Goal: Task Accomplishment & Management: Manage account settings

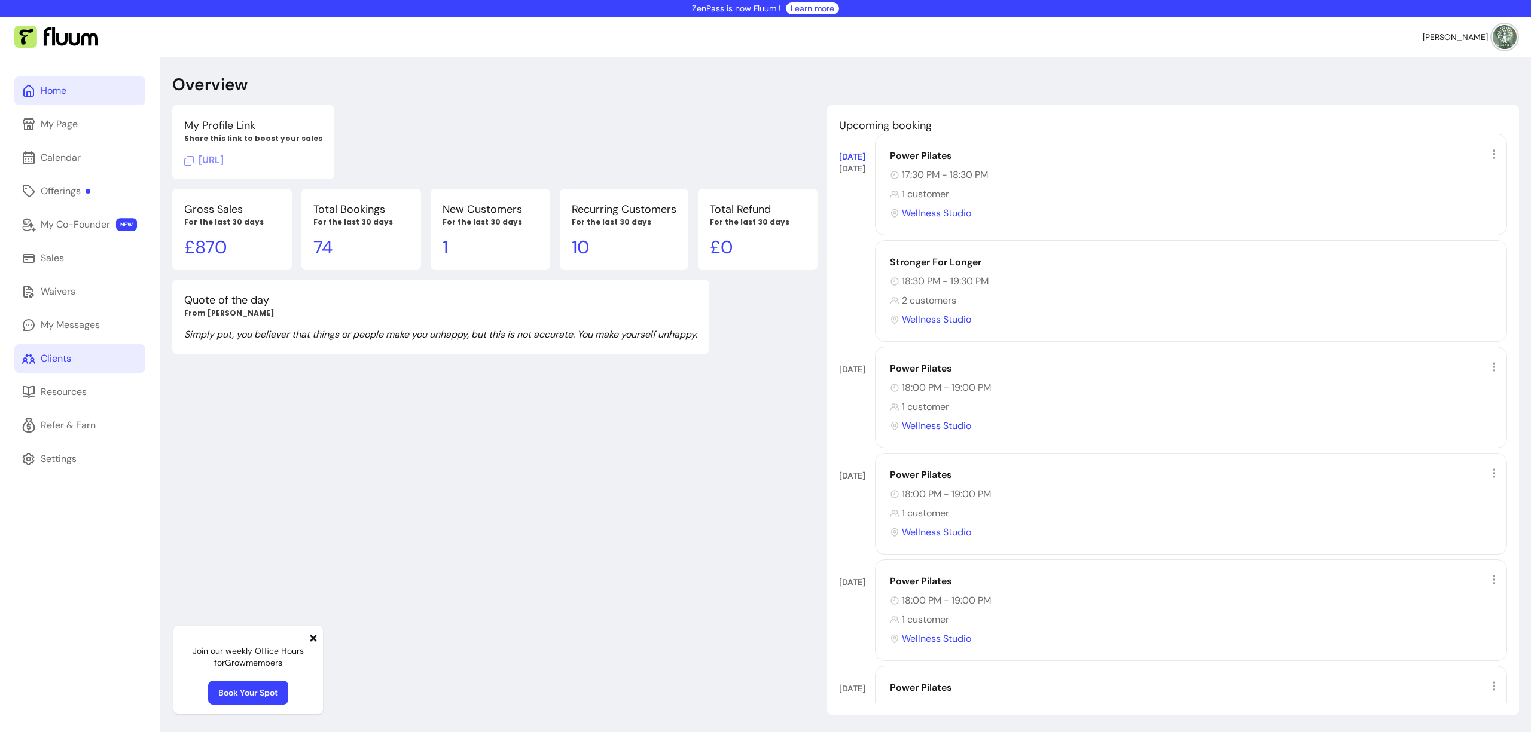
click at [86, 355] on link "Clients" at bounding box center [79, 358] width 131 height 29
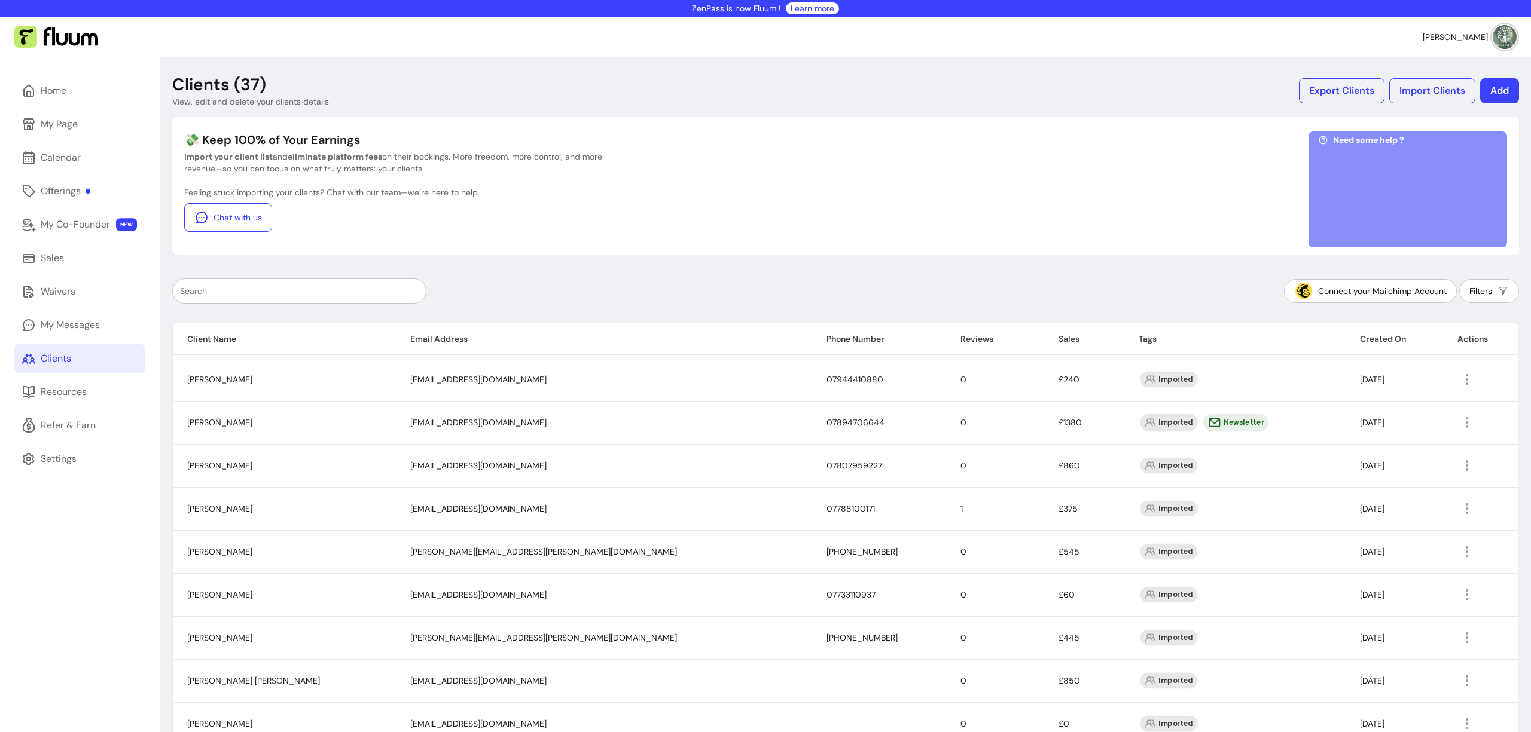
click at [304, 291] on input "text" at bounding box center [299, 291] width 239 height 12
paste input "[PERSON_NAME][EMAIL_ADDRESS][PERSON_NAME][DOMAIN_NAME]"
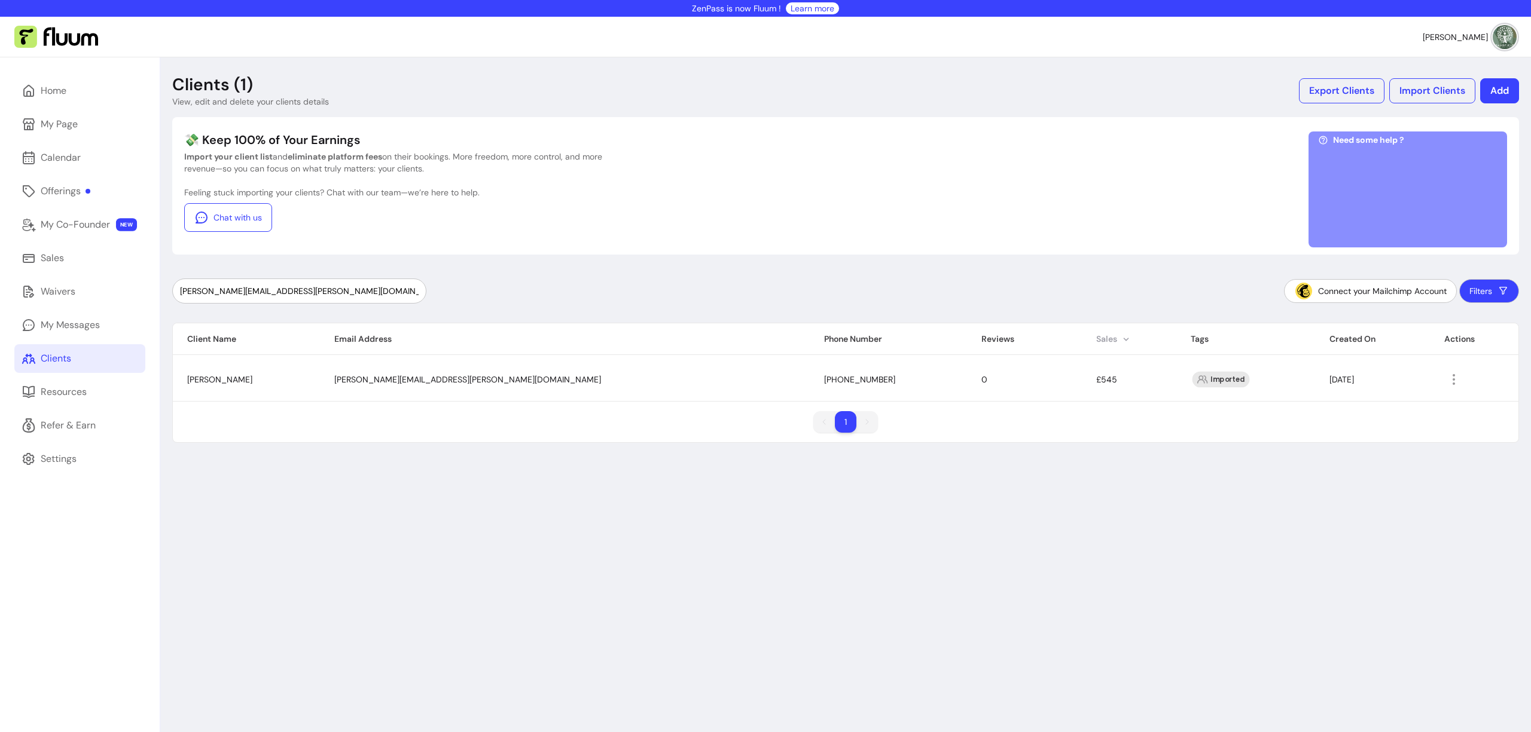
type input "[PERSON_NAME][EMAIL_ADDRESS][PERSON_NAME][DOMAIN_NAME]"
click at [1446, 380] on icon "button" at bounding box center [1453, 380] width 14 height 14
click at [1363, 405] on span "Amend" at bounding box center [1376, 407] width 87 height 12
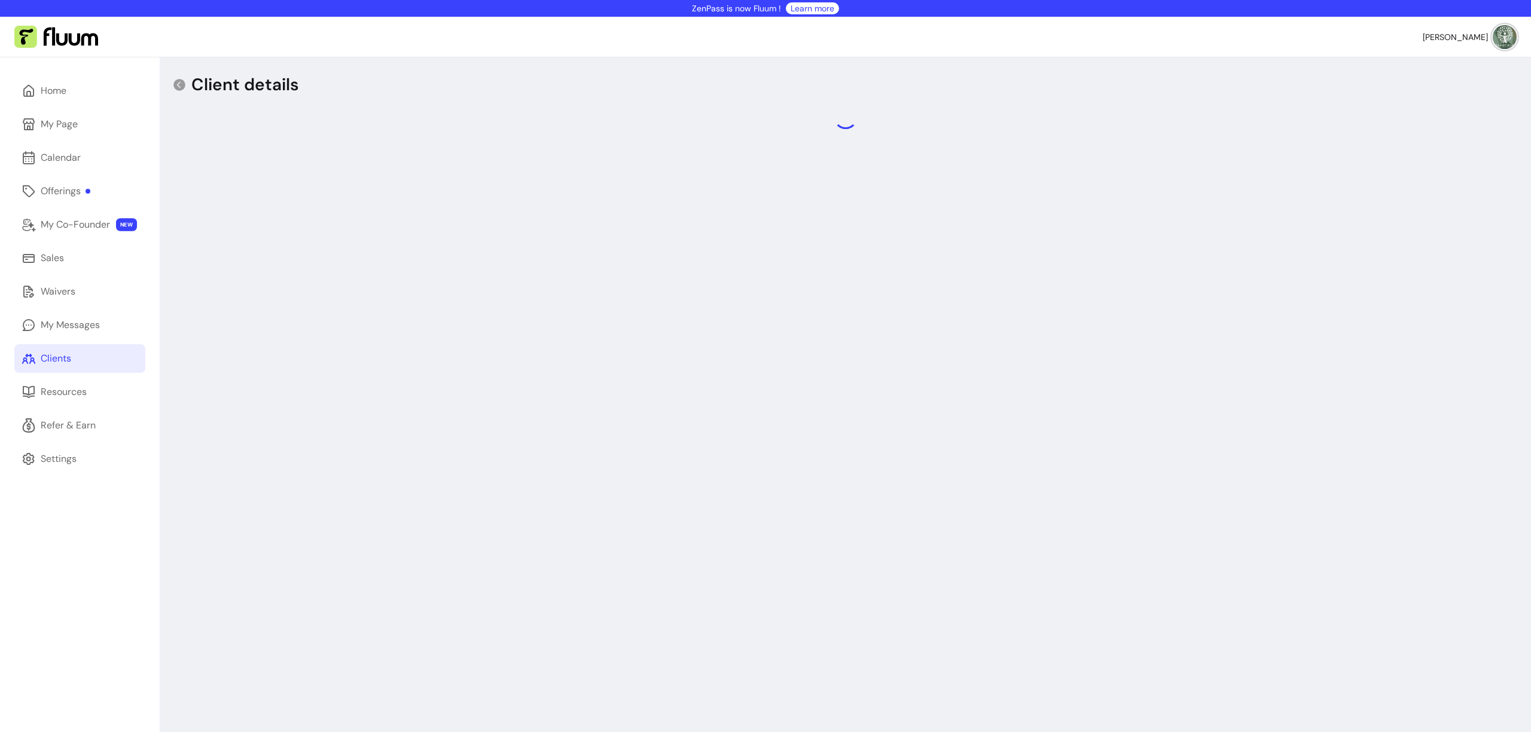
select select "******"
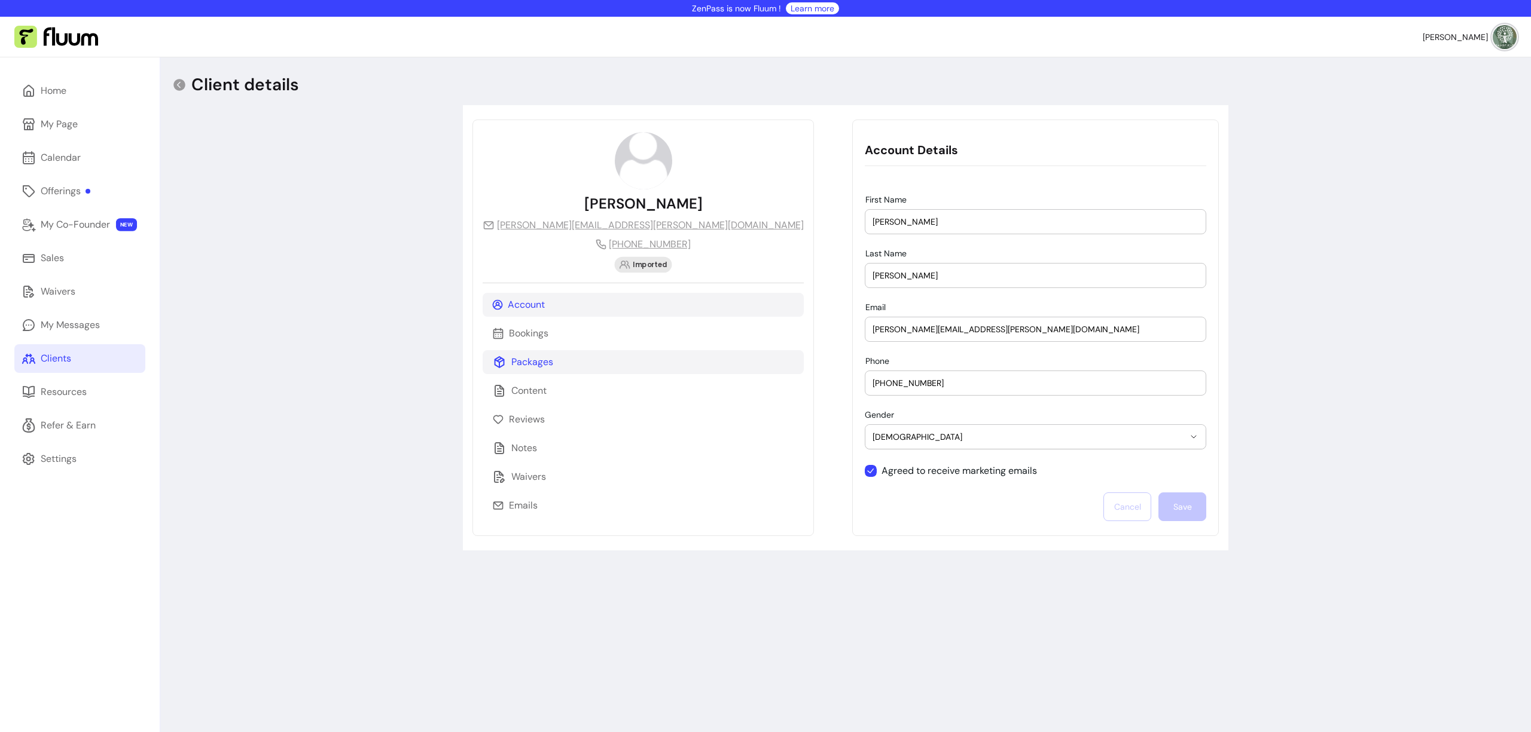
click at [531, 368] on p "Packages" at bounding box center [532, 362] width 42 height 14
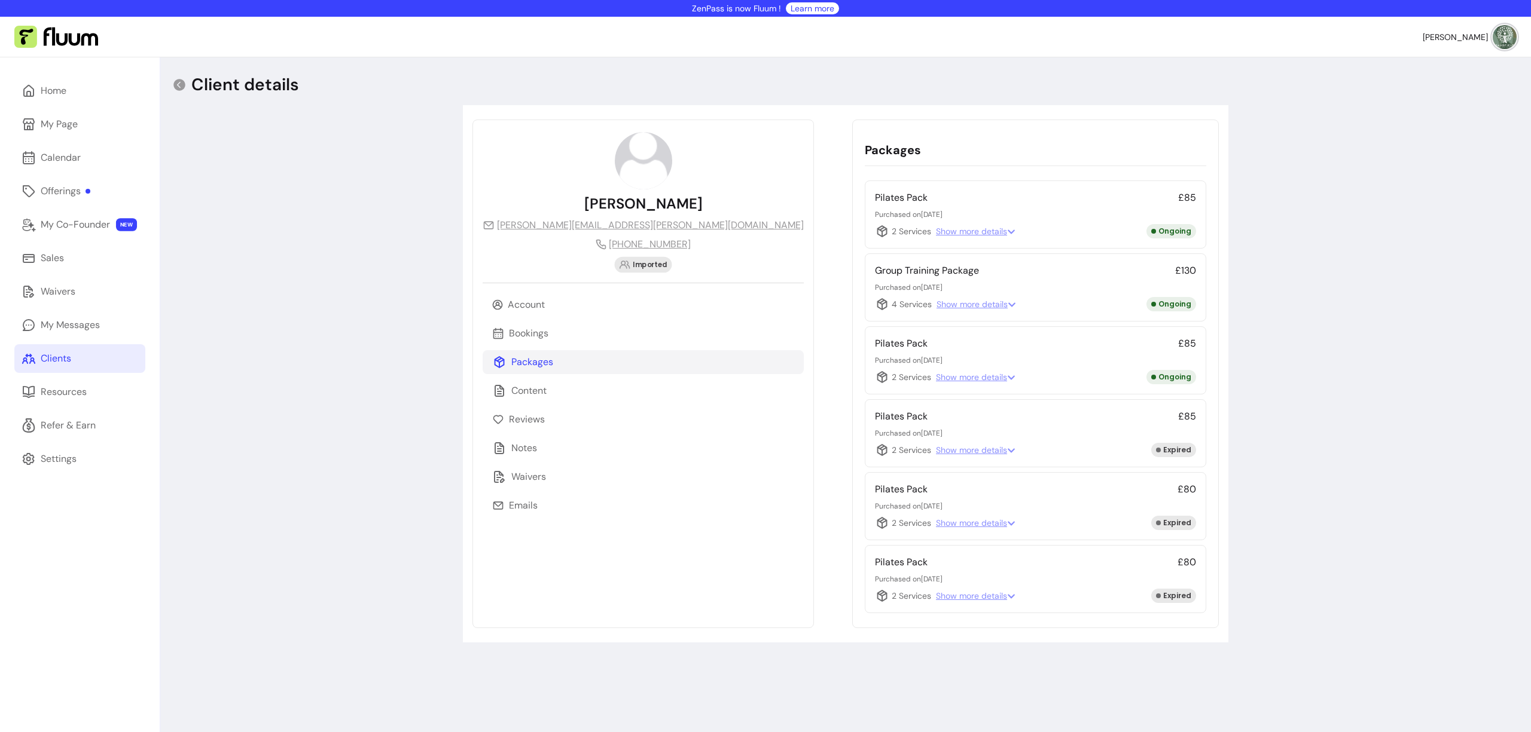
click at [936, 380] on span "Show more details" at bounding box center [976, 377] width 80 height 12
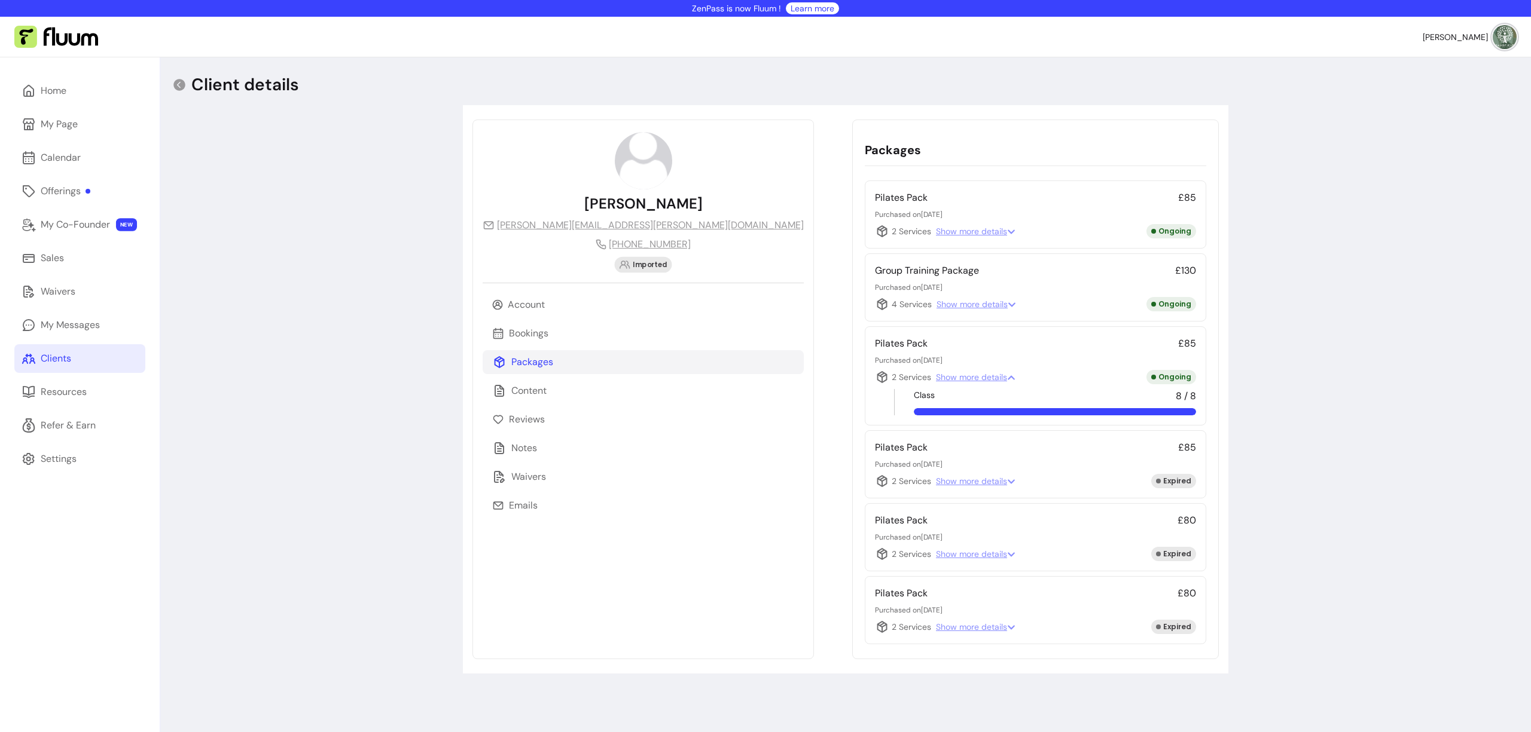
click at [936, 378] on span "Show more details" at bounding box center [976, 377] width 80 height 12
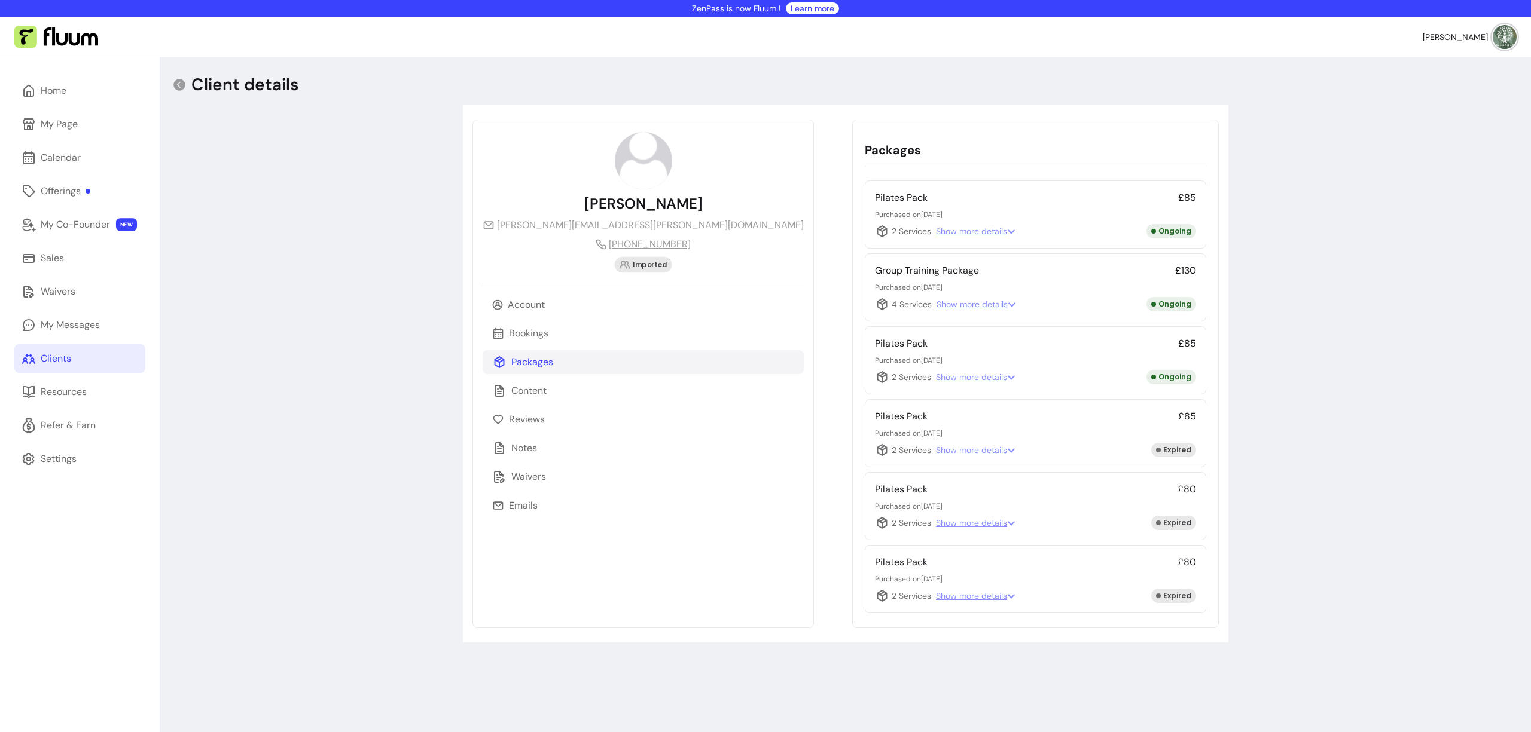
click at [936, 301] on span "Show more details" at bounding box center [976, 304] width 80 height 12
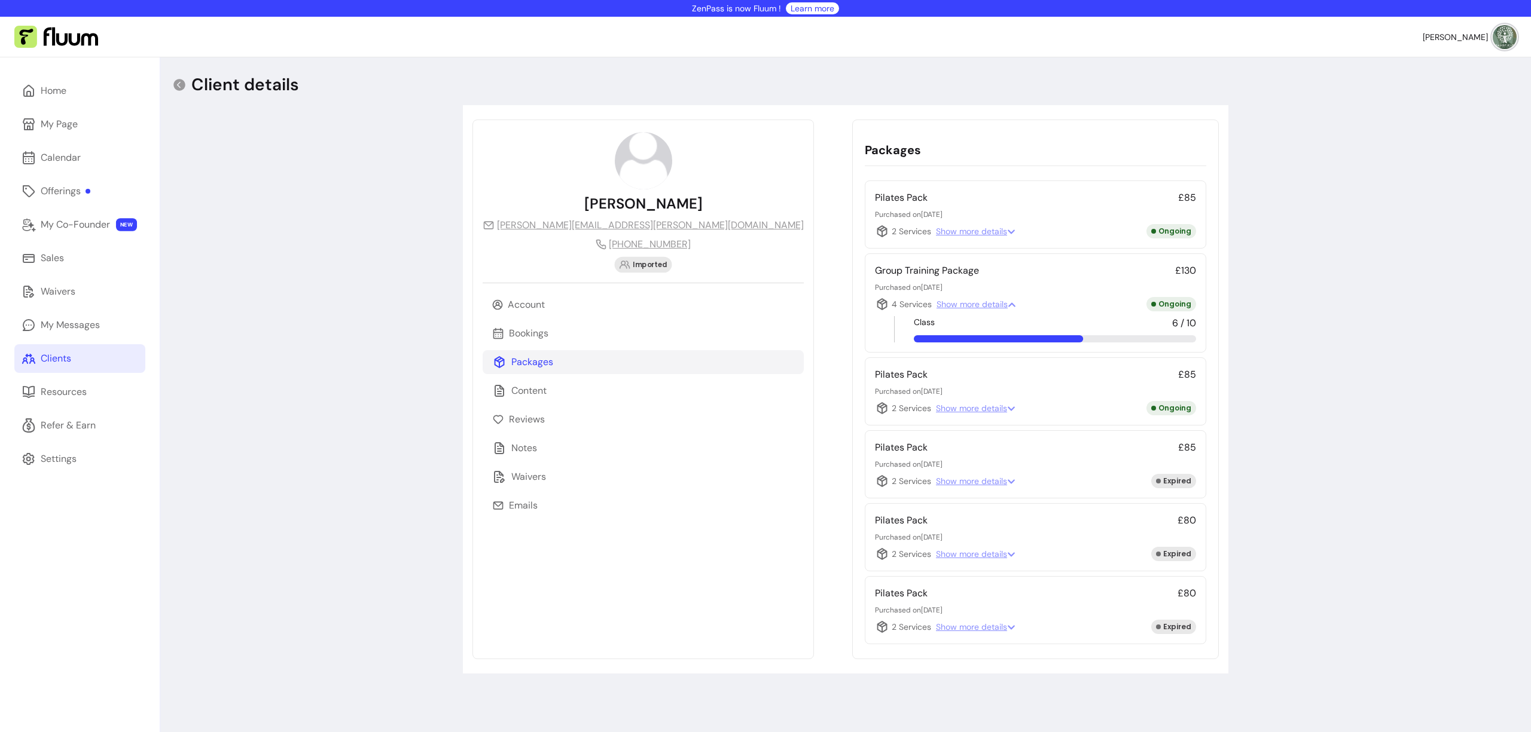
click at [936, 231] on span "Show more details" at bounding box center [976, 231] width 80 height 12
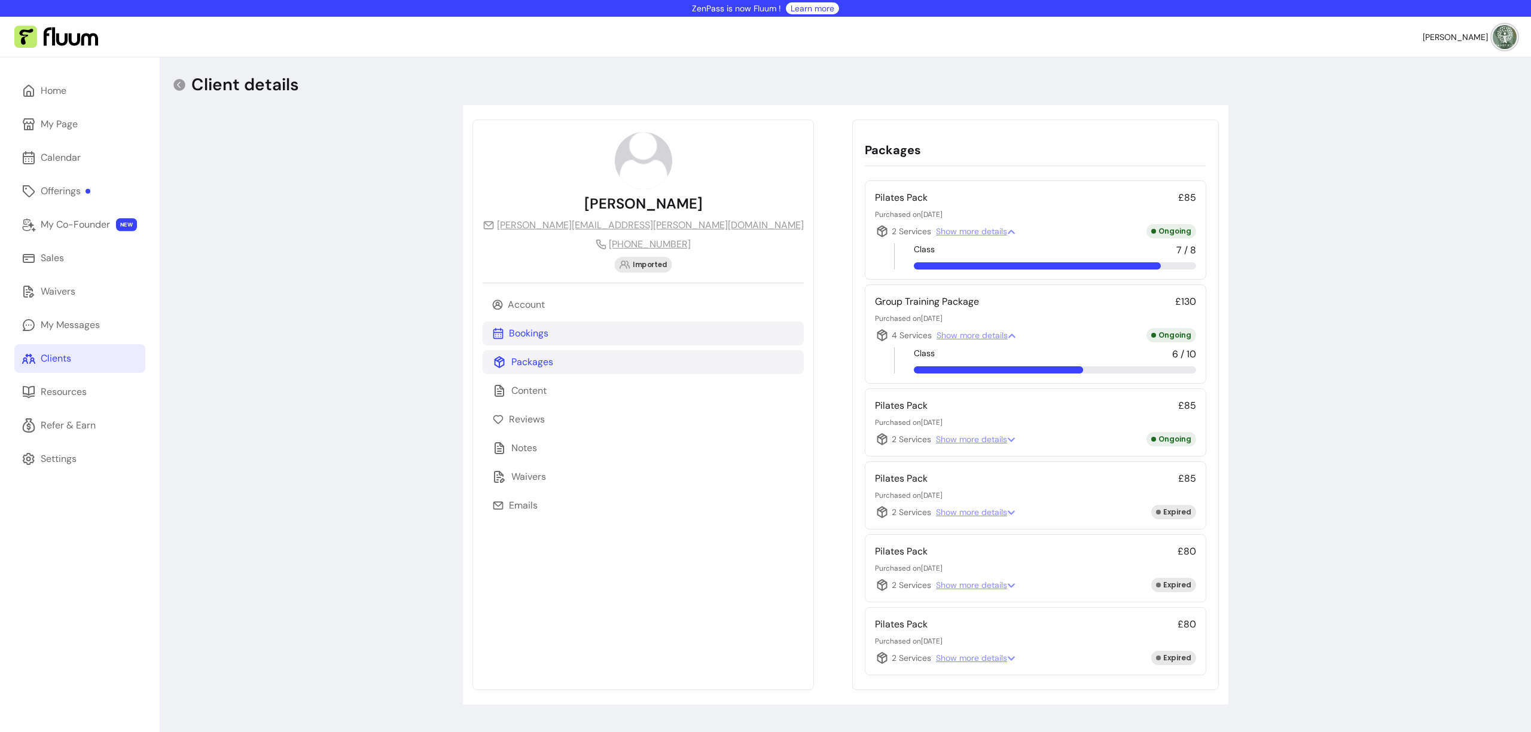
click at [551, 332] on div "Bookings" at bounding box center [643, 334] width 321 height 24
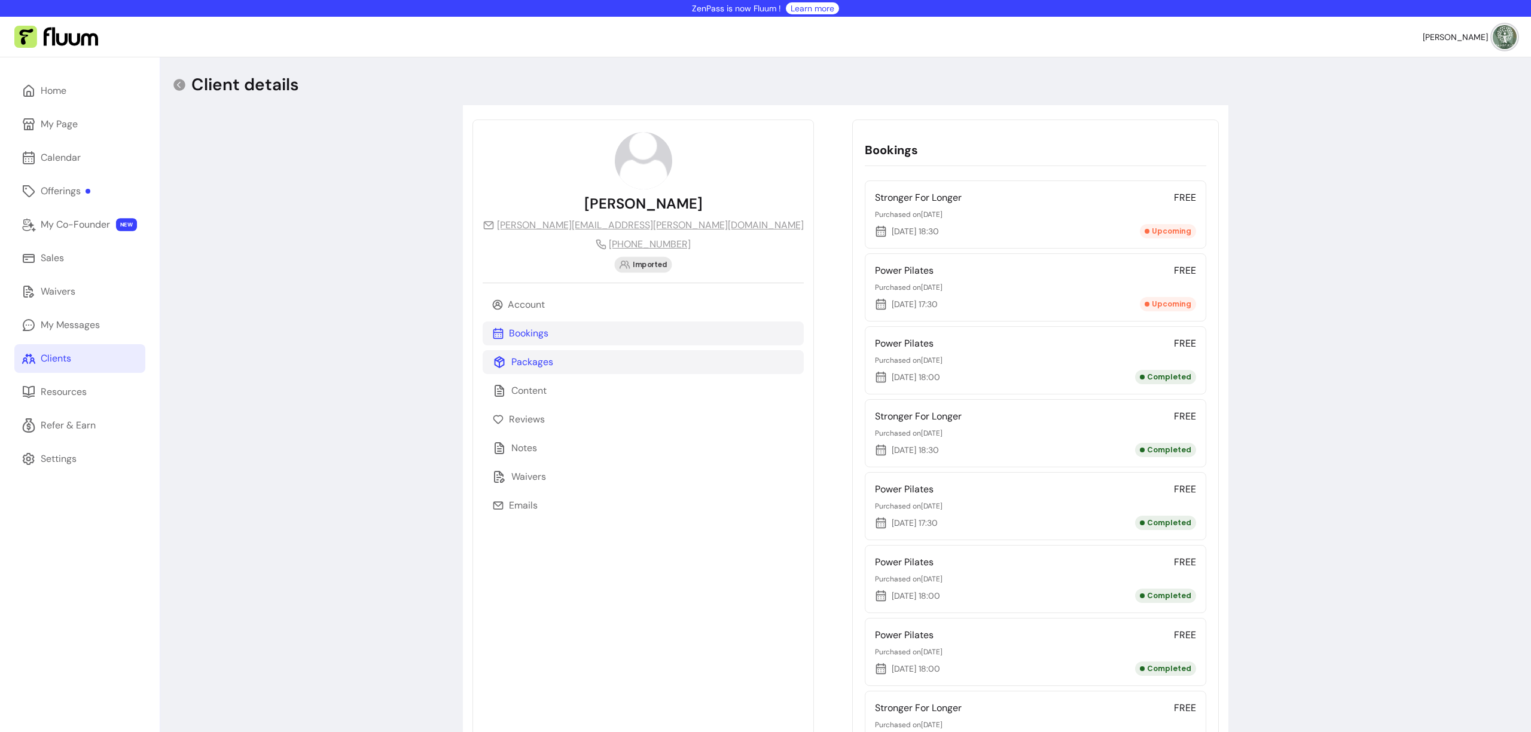
click at [551, 355] on div "Packages" at bounding box center [643, 362] width 321 height 24
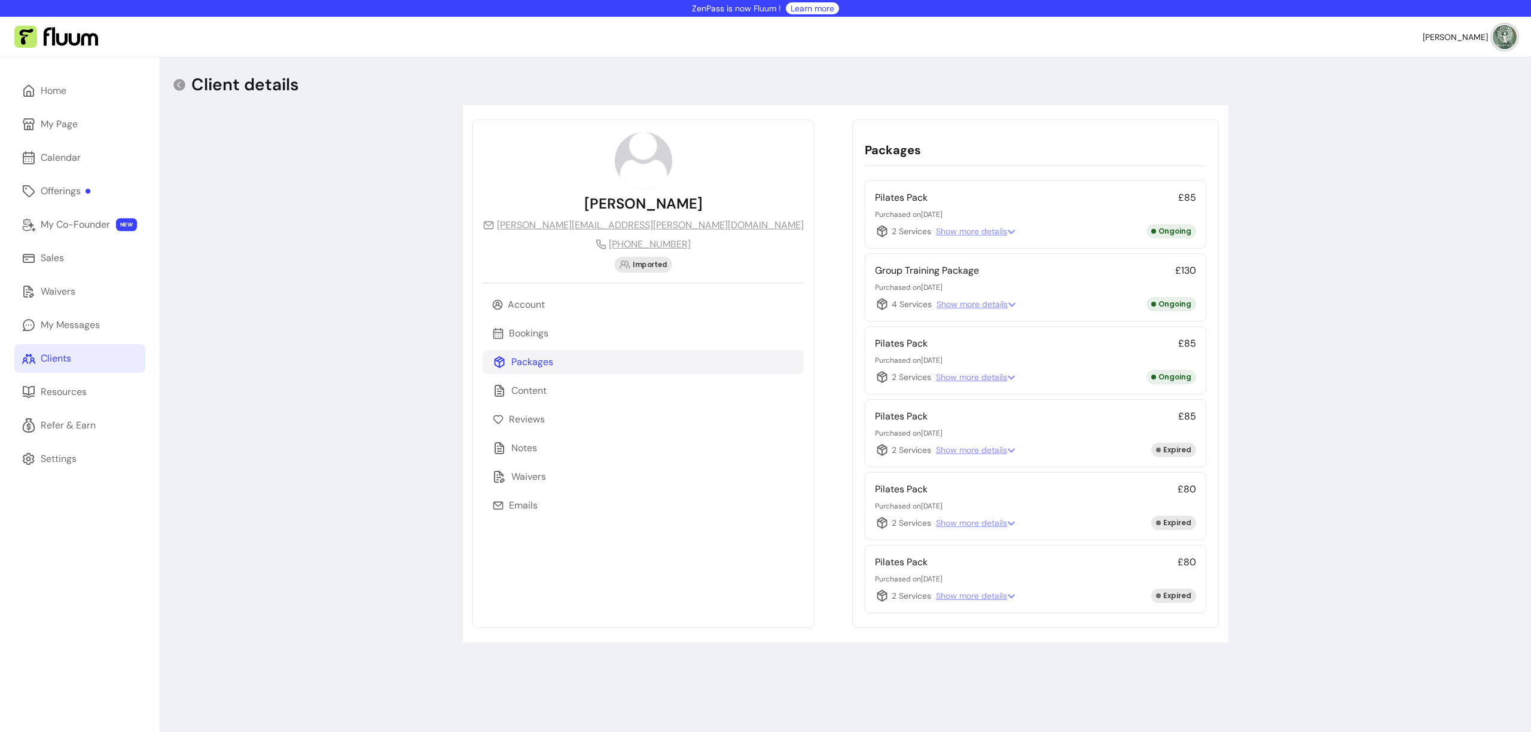
click at [936, 305] on span "Show more details" at bounding box center [976, 304] width 80 height 12
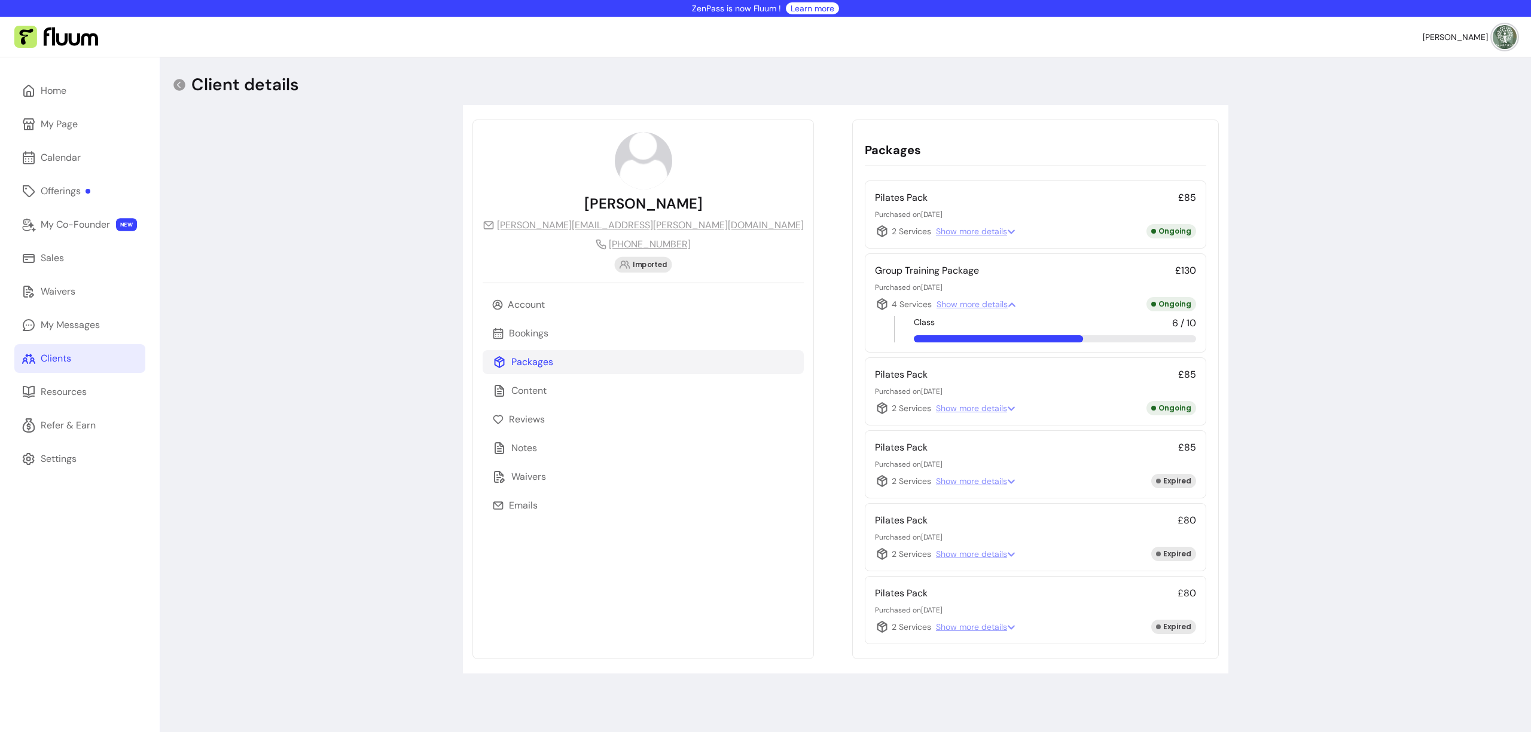
click at [936, 231] on span "Show more details" at bounding box center [976, 231] width 80 height 12
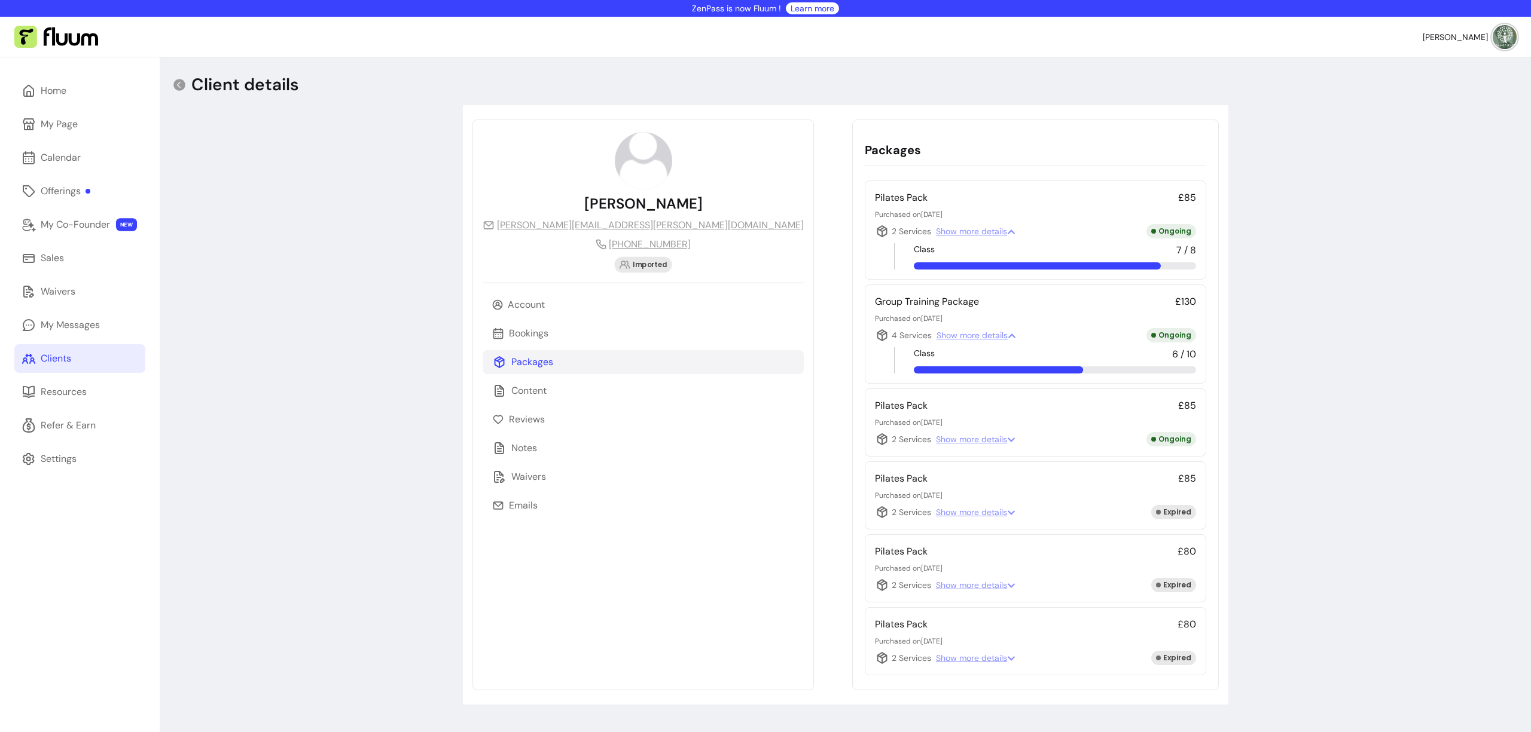
click at [936, 439] on span "Show more details" at bounding box center [976, 439] width 80 height 12
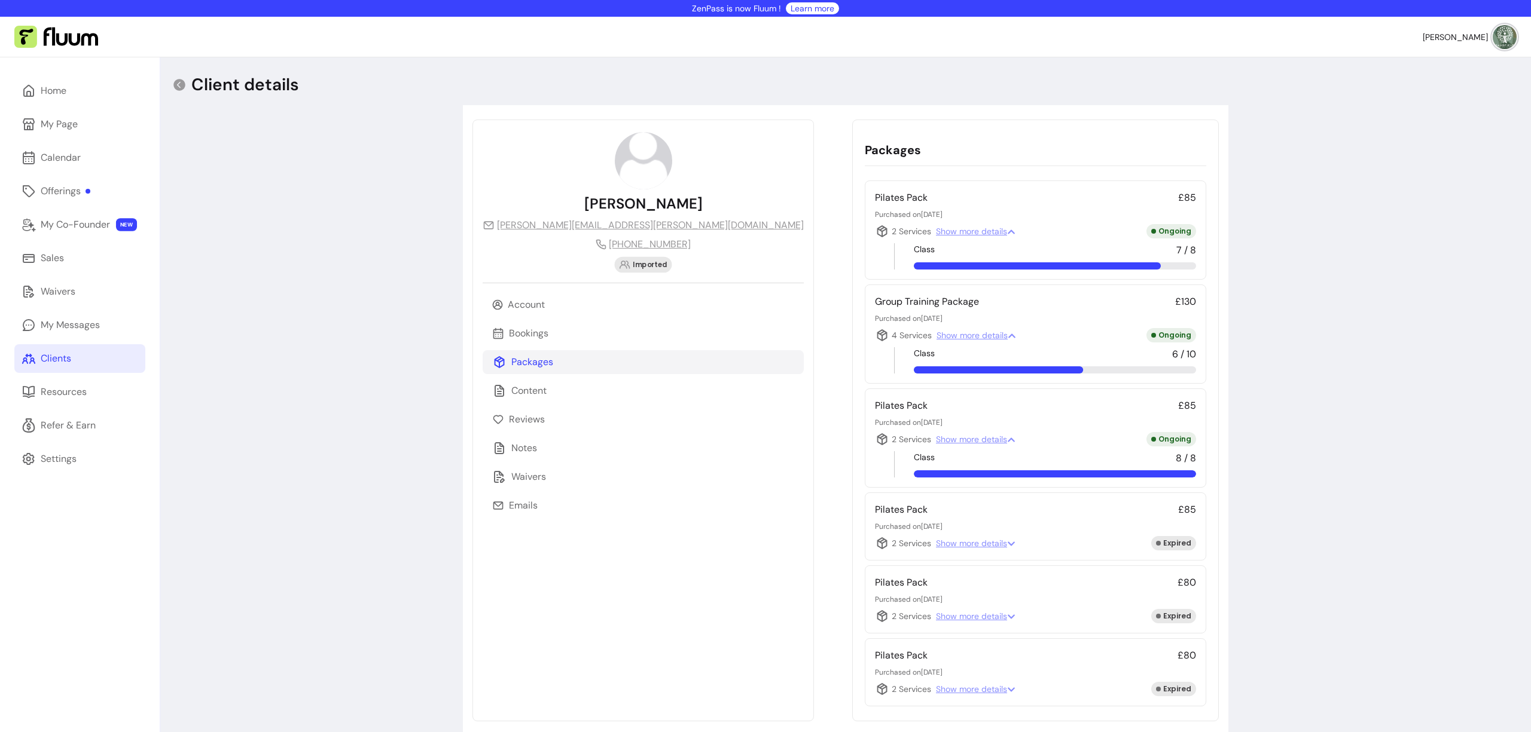
click at [936, 439] on span "Show more details" at bounding box center [976, 439] width 80 height 12
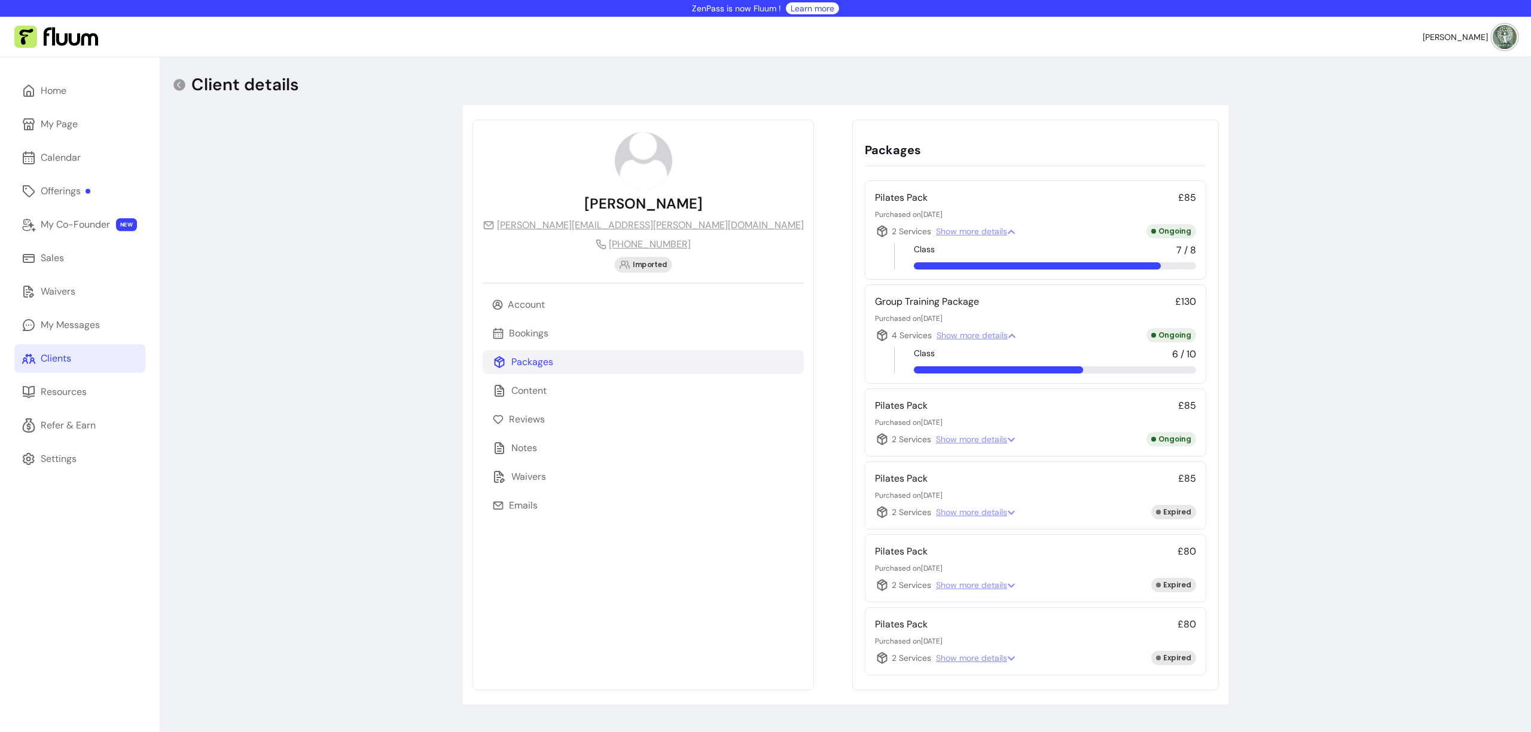
click at [936, 511] on span "Show more details" at bounding box center [976, 512] width 80 height 12
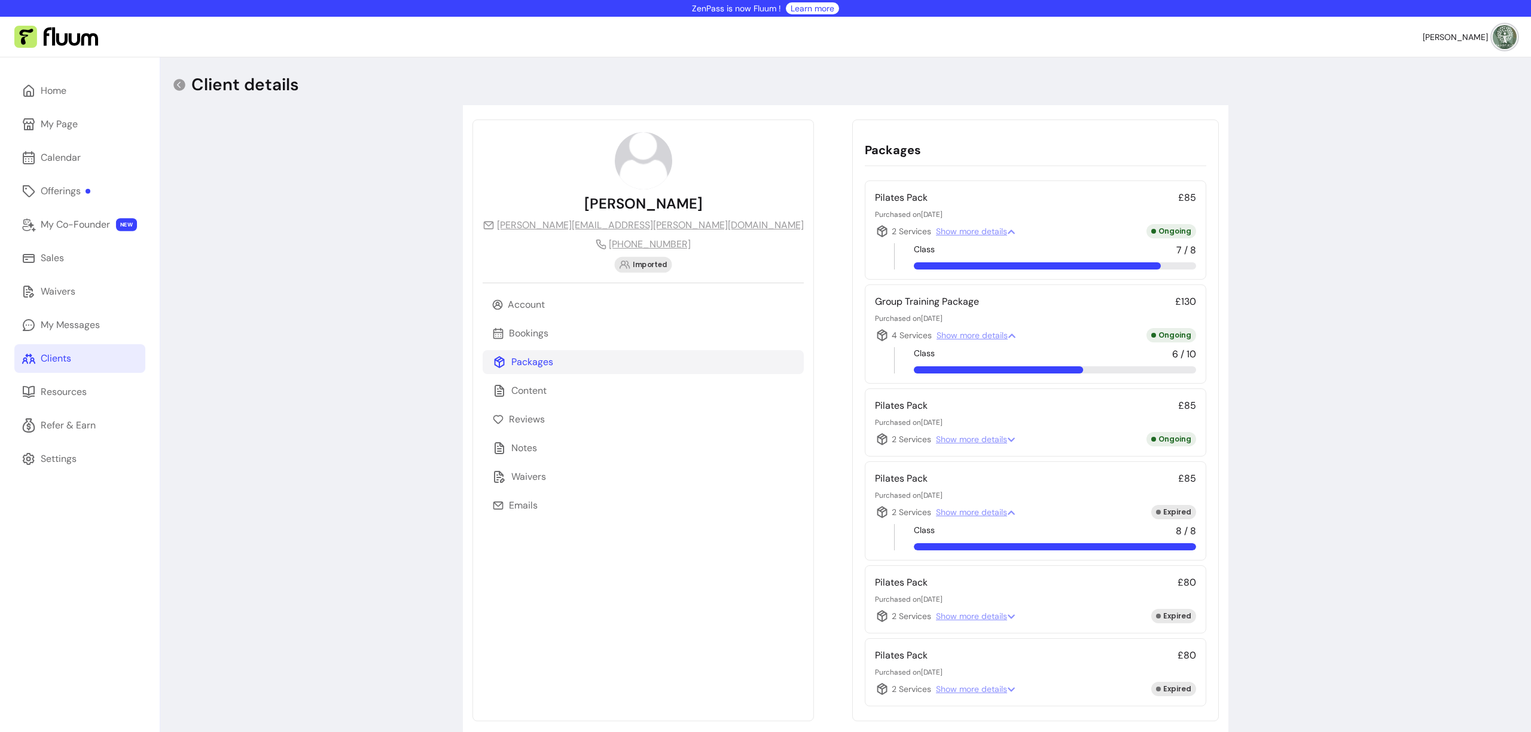
click at [936, 511] on span "Show more details" at bounding box center [976, 512] width 80 height 12
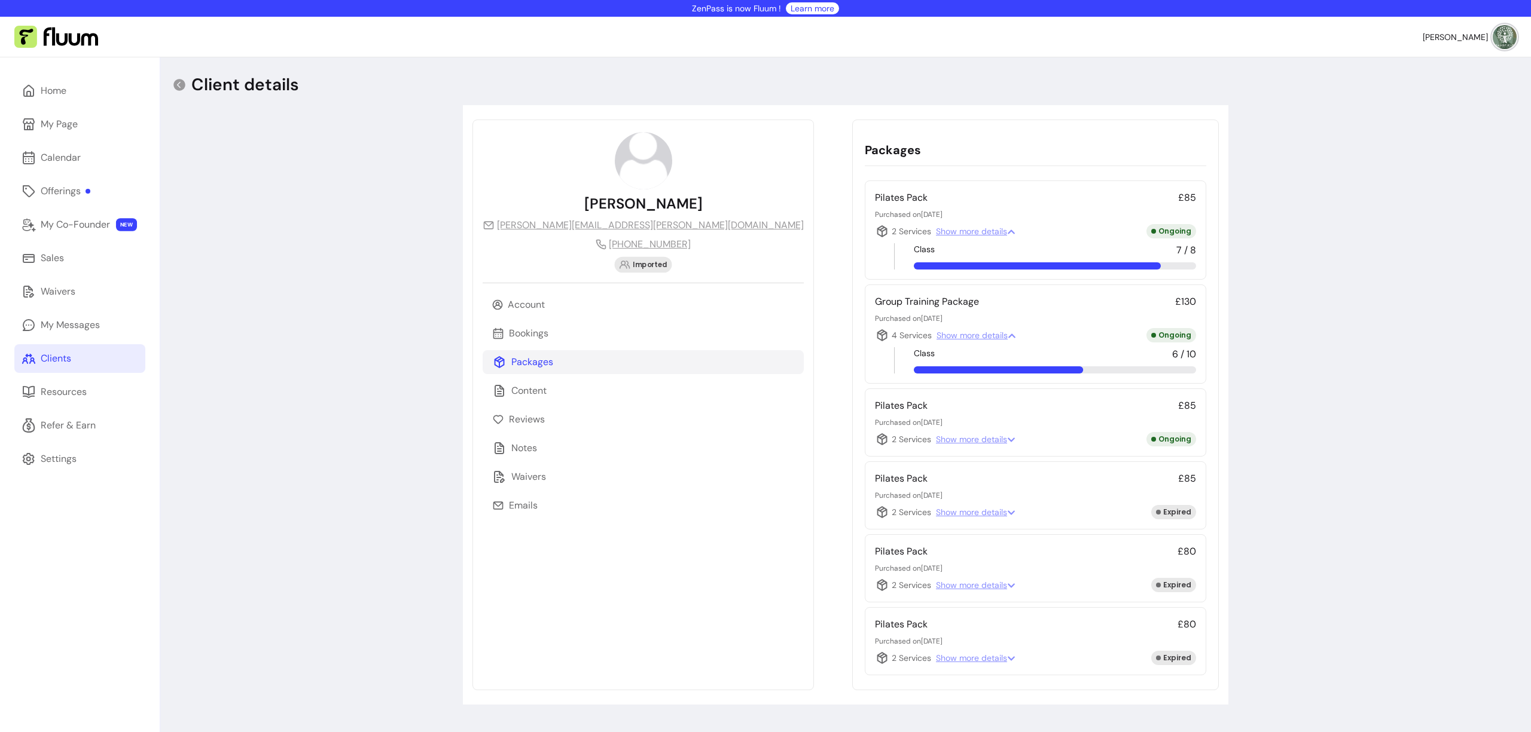
click at [936, 586] on span "Show more details" at bounding box center [976, 585] width 80 height 12
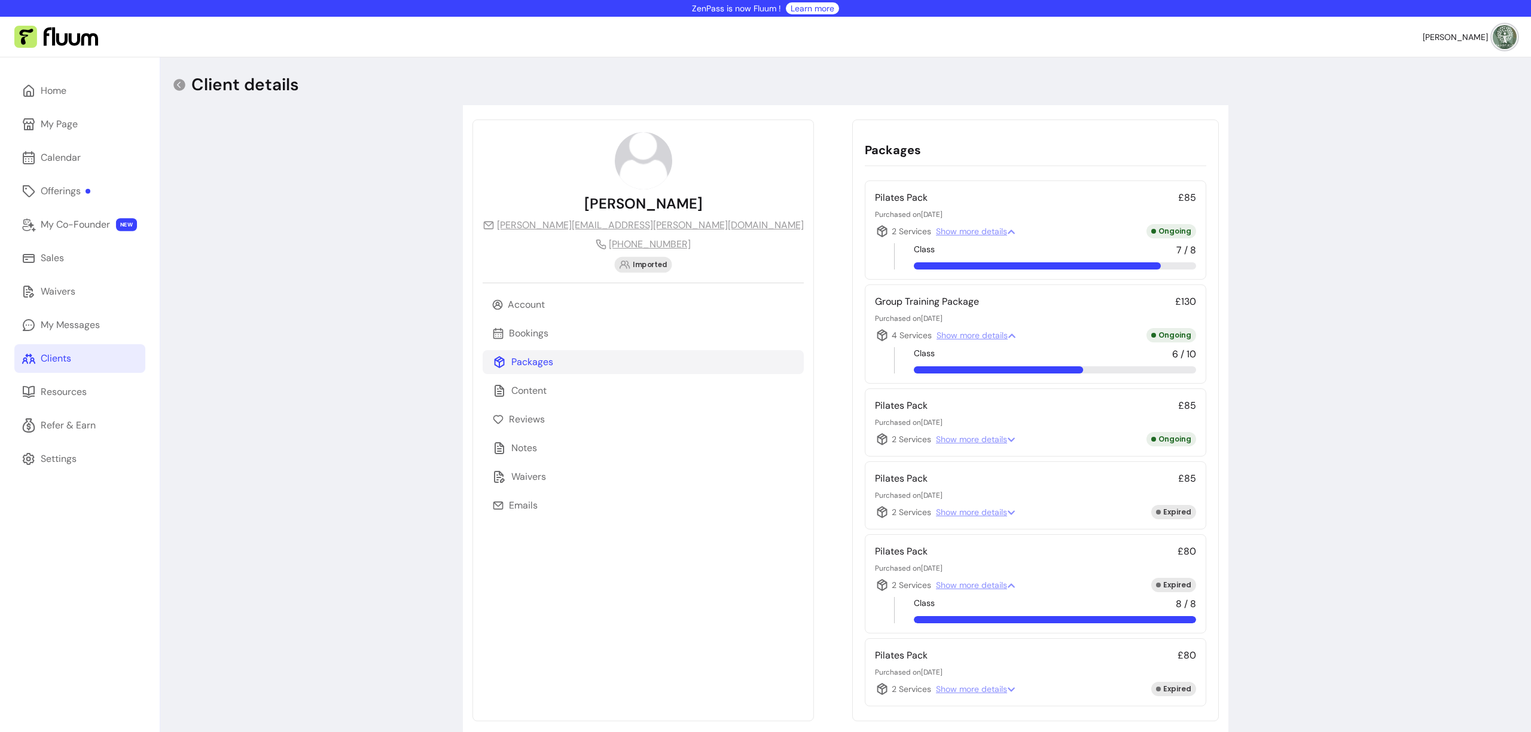
click at [936, 588] on span "Show more details" at bounding box center [976, 585] width 80 height 12
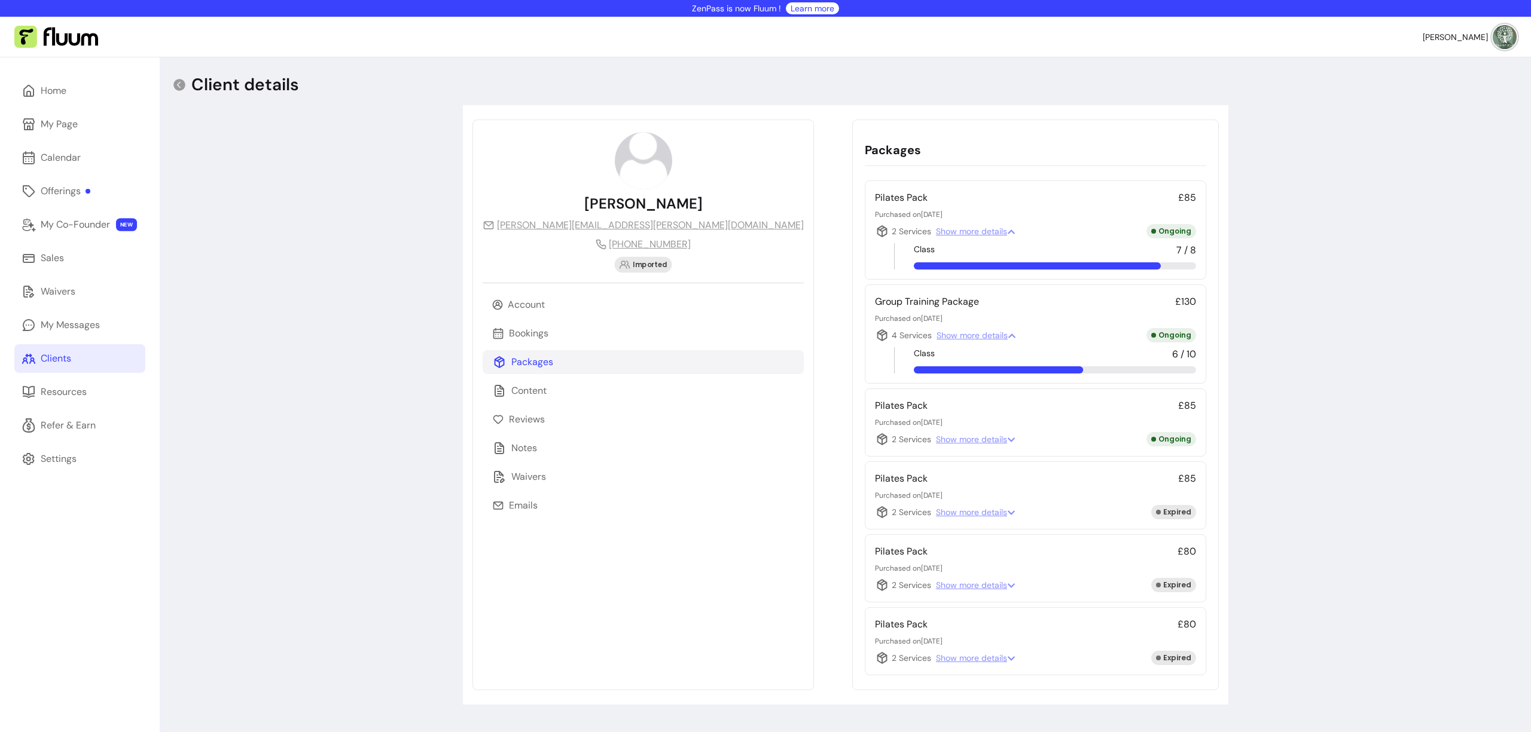
click at [875, 233] on icon at bounding box center [882, 231] width 14 height 14
click at [548, 338] on div "Bookings" at bounding box center [643, 334] width 321 height 24
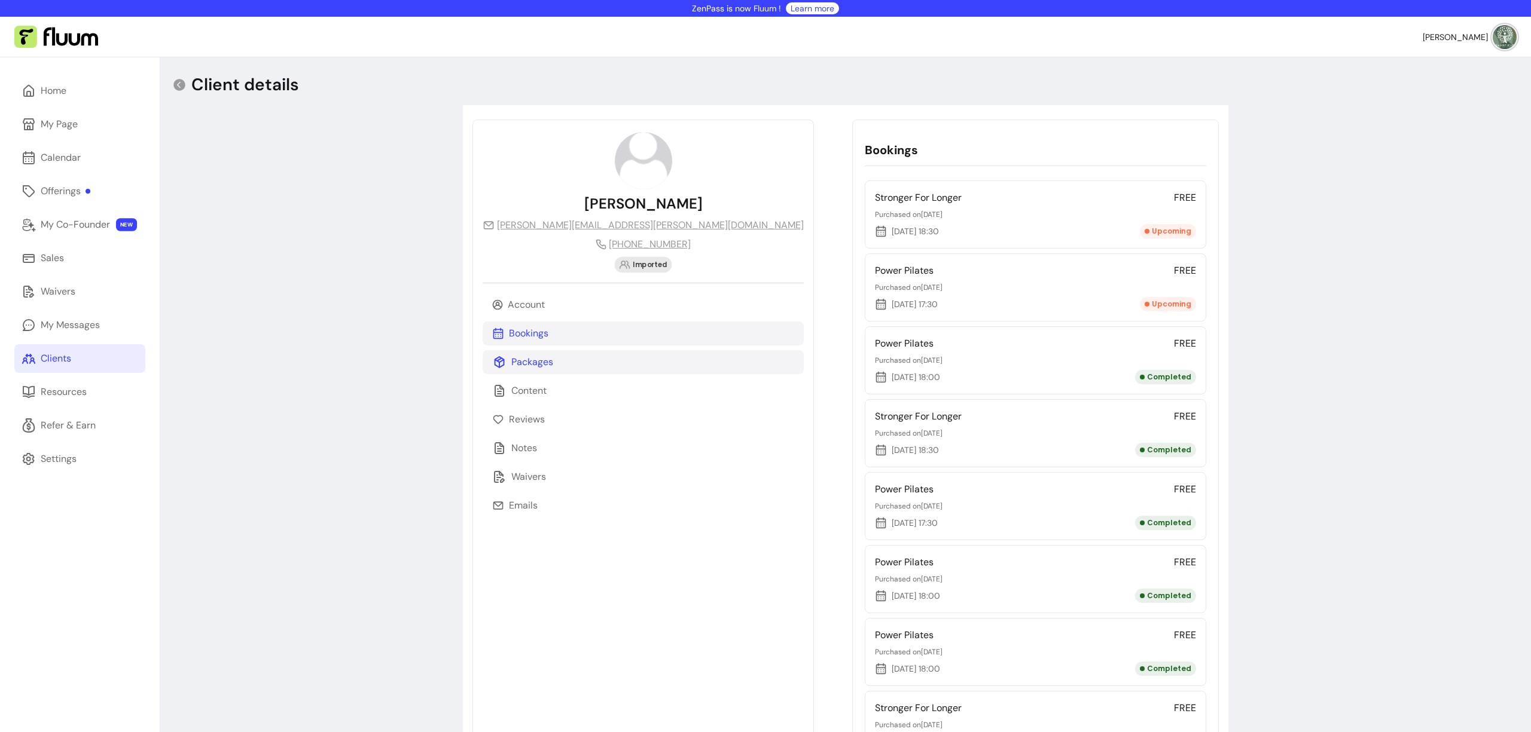
click at [549, 368] on div "Packages" at bounding box center [643, 362] width 321 height 24
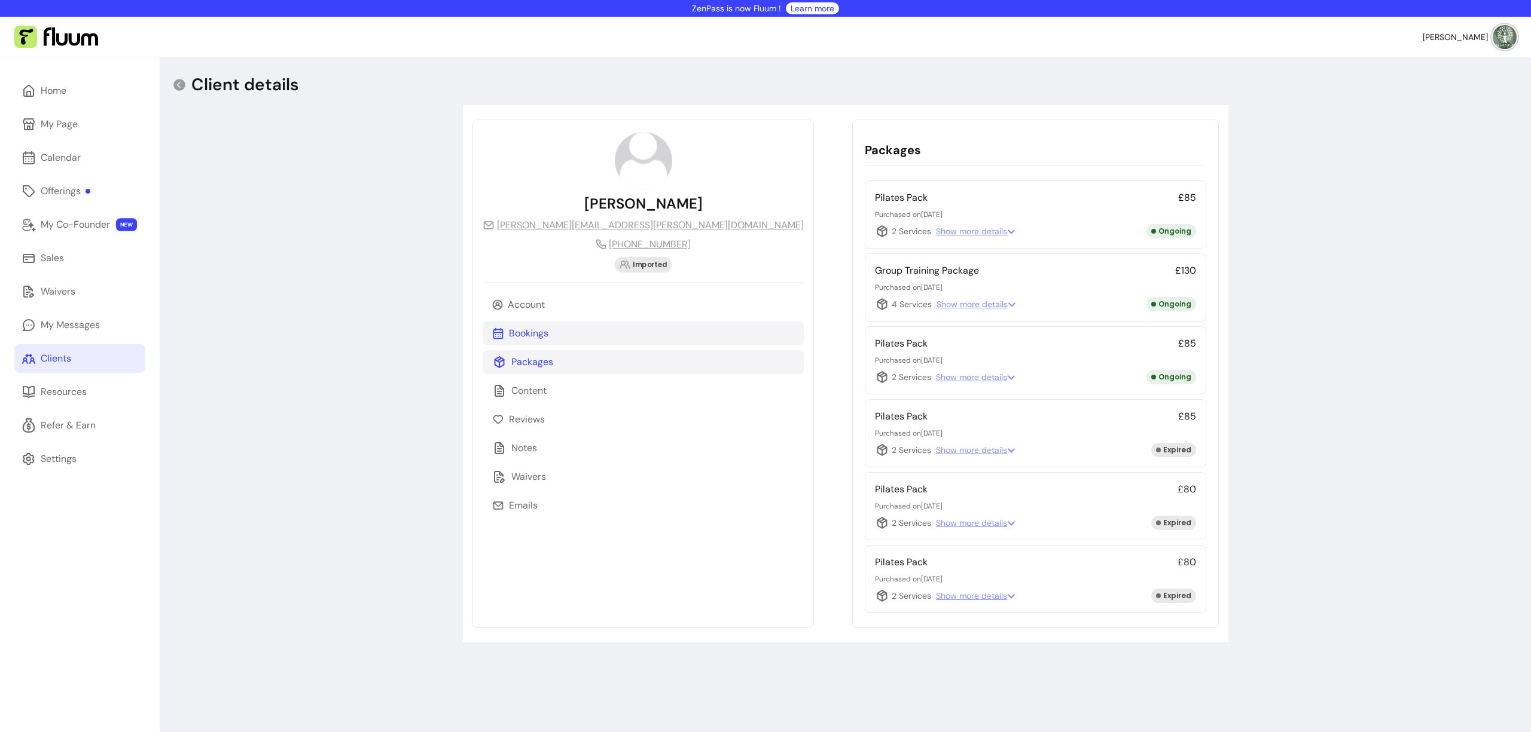
click at [553, 341] on div "Bookings" at bounding box center [643, 334] width 321 height 24
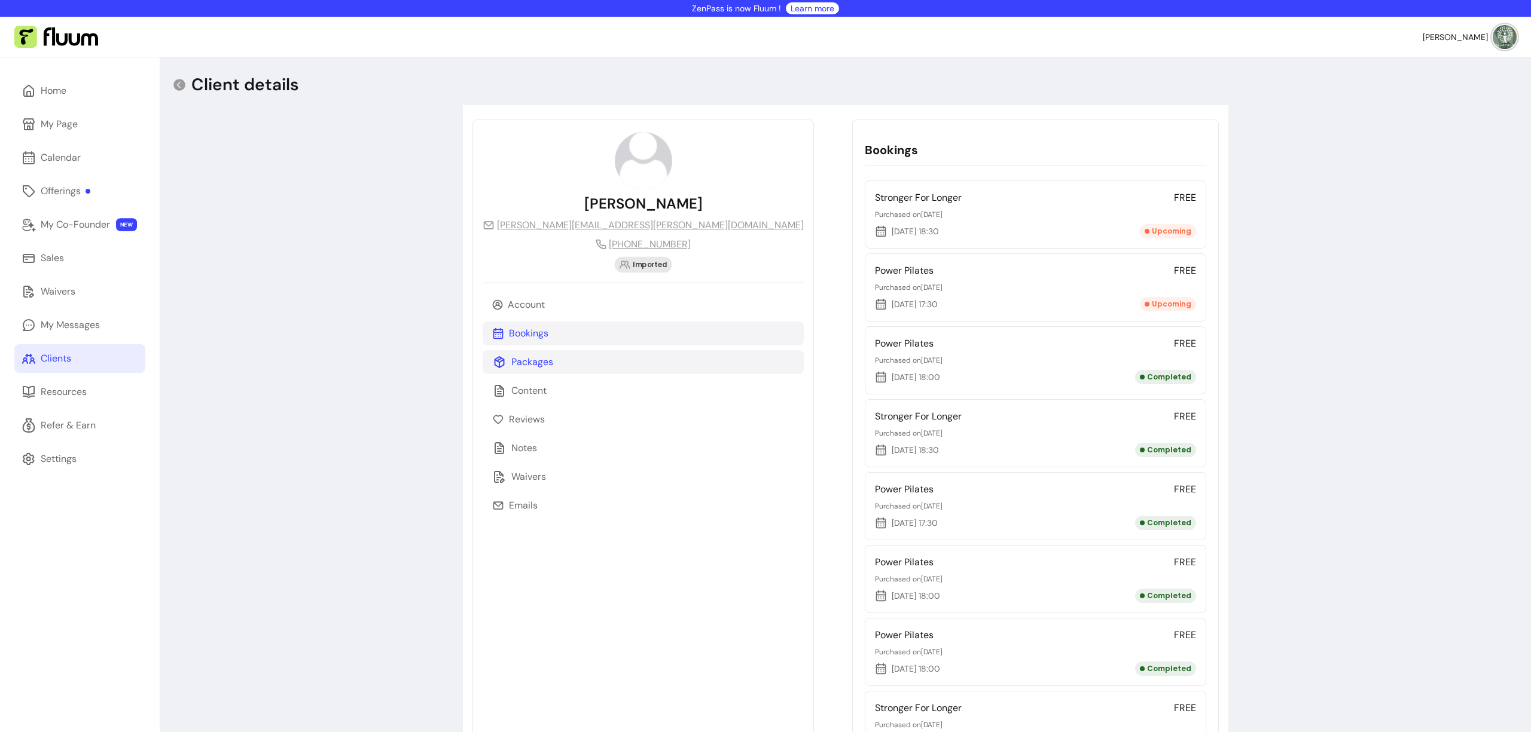
click at [564, 368] on div "Packages" at bounding box center [643, 362] width 321 height 24
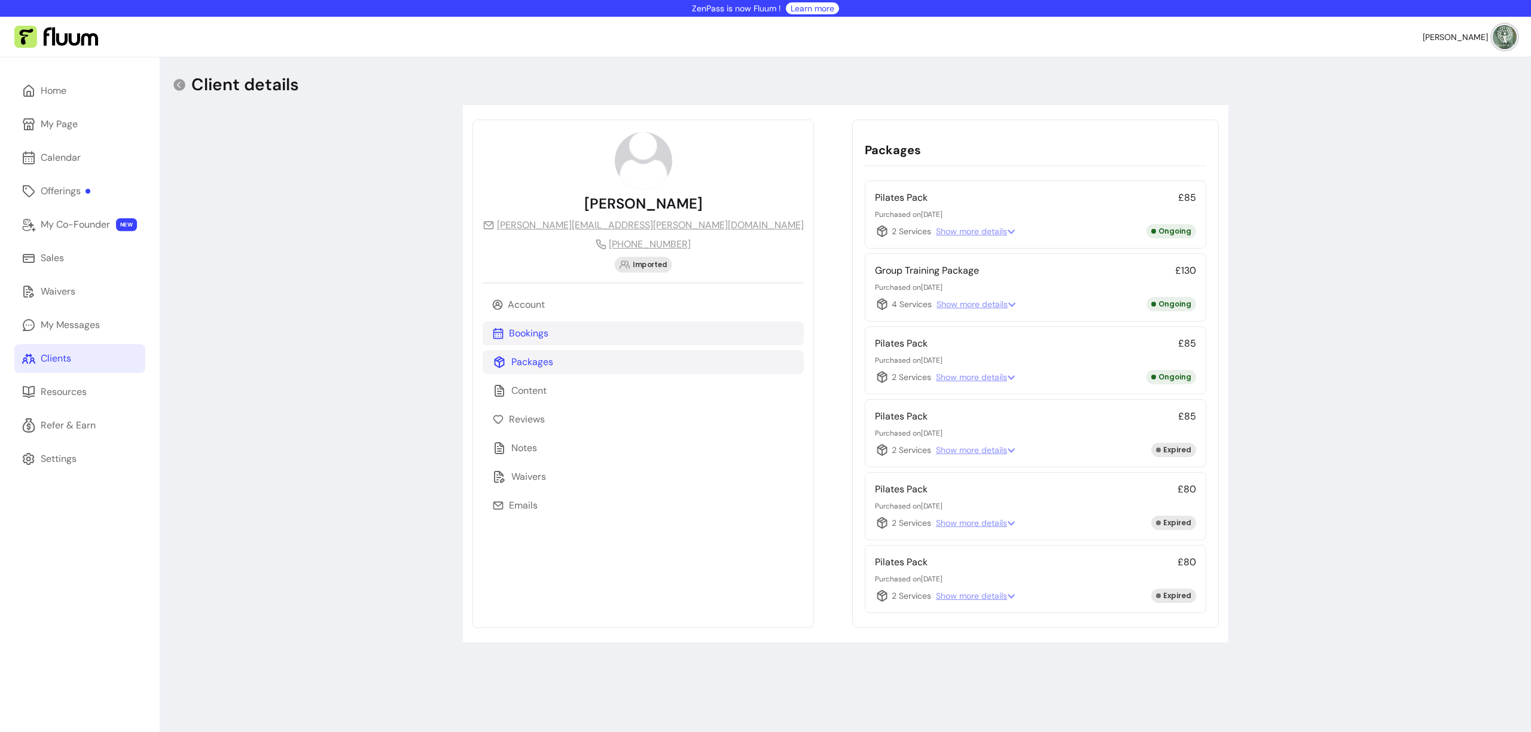
click at [535, 337] on p "Bookings" at bounding box center [528, 333] width 39 height 14
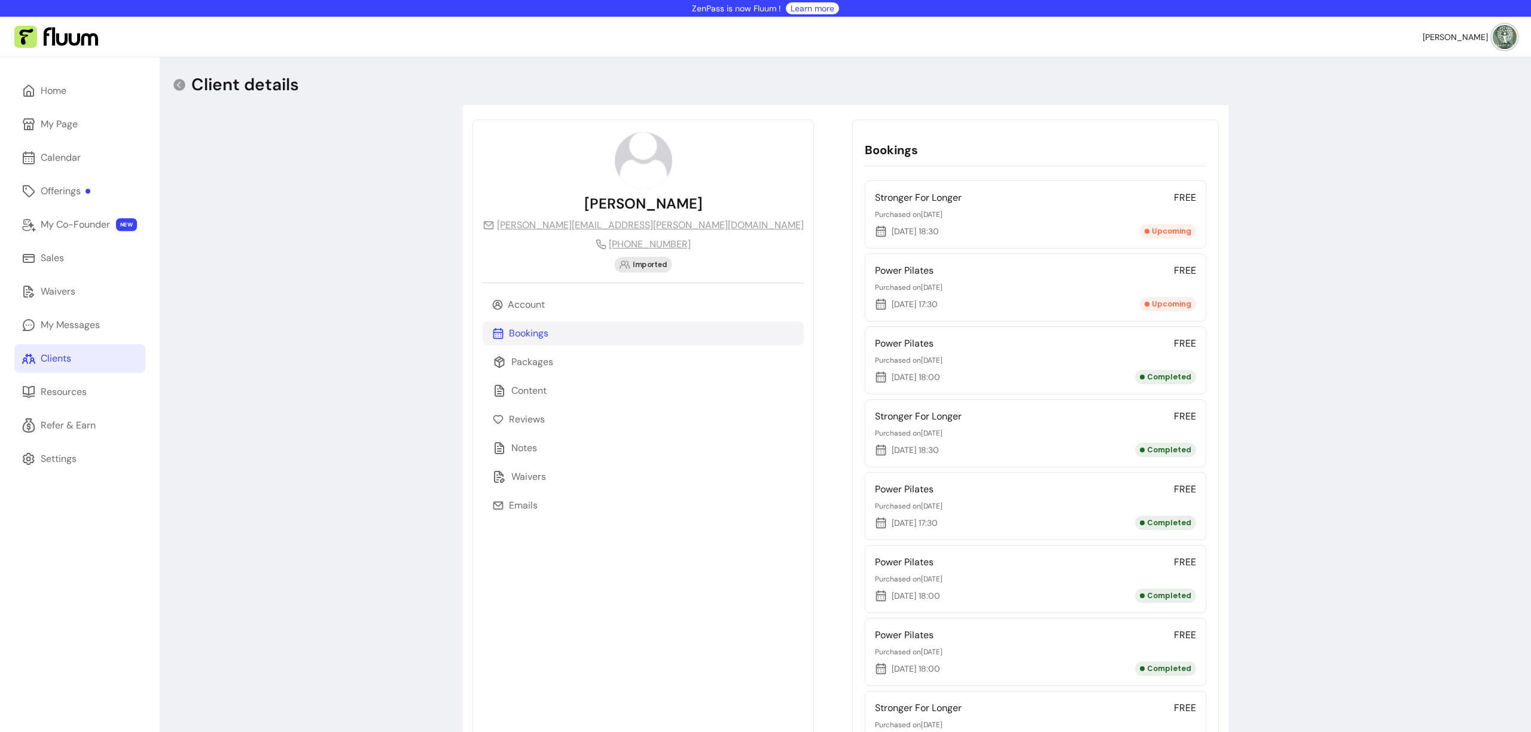
click at [876, 305] on icon at bounding box center [881, 304] width 10 height 11
click at [577, 365] on div "Packages" at bounding box center [643, 362] width 321 height 24
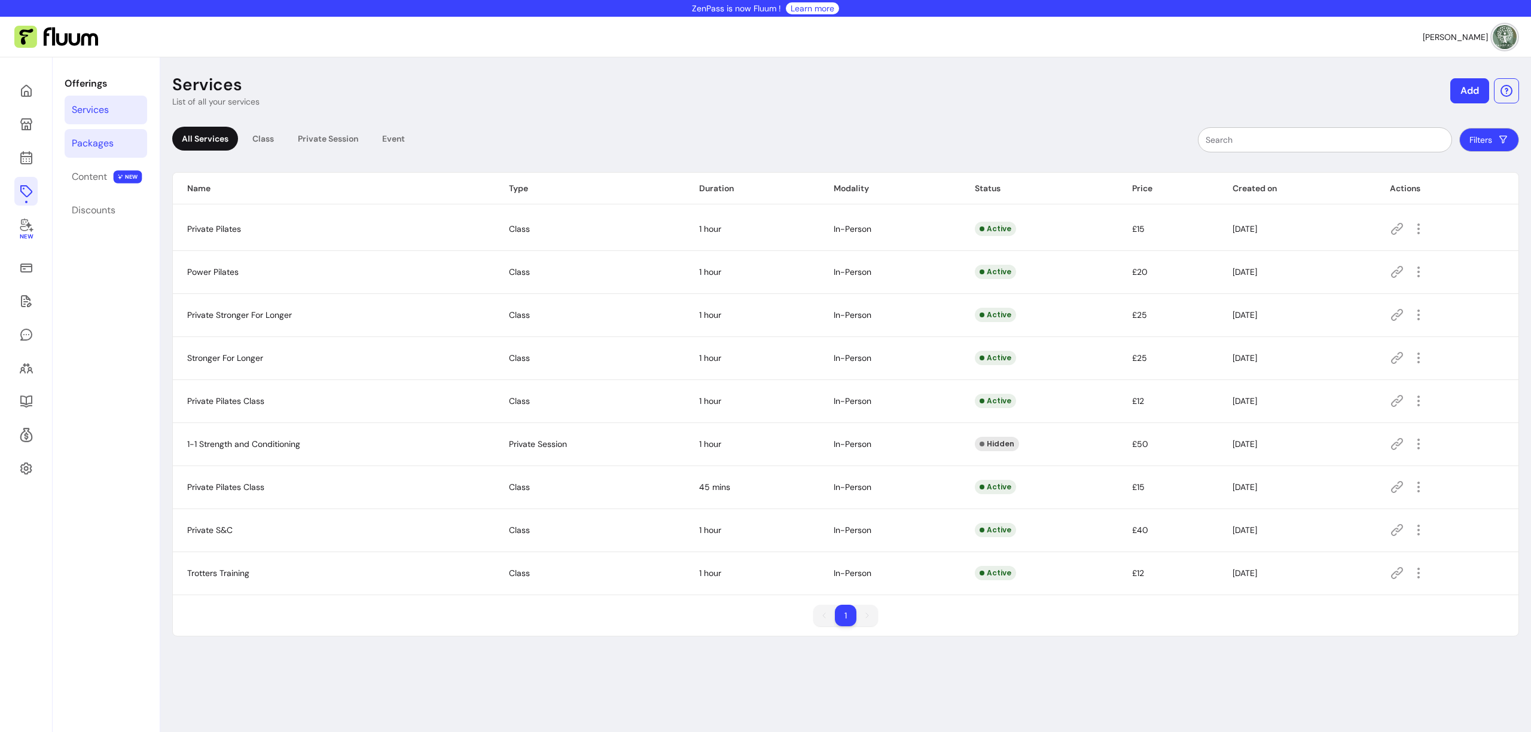
click at [97, 144] on div "Packages" at bounding box center [93, 143] width 42 height 14
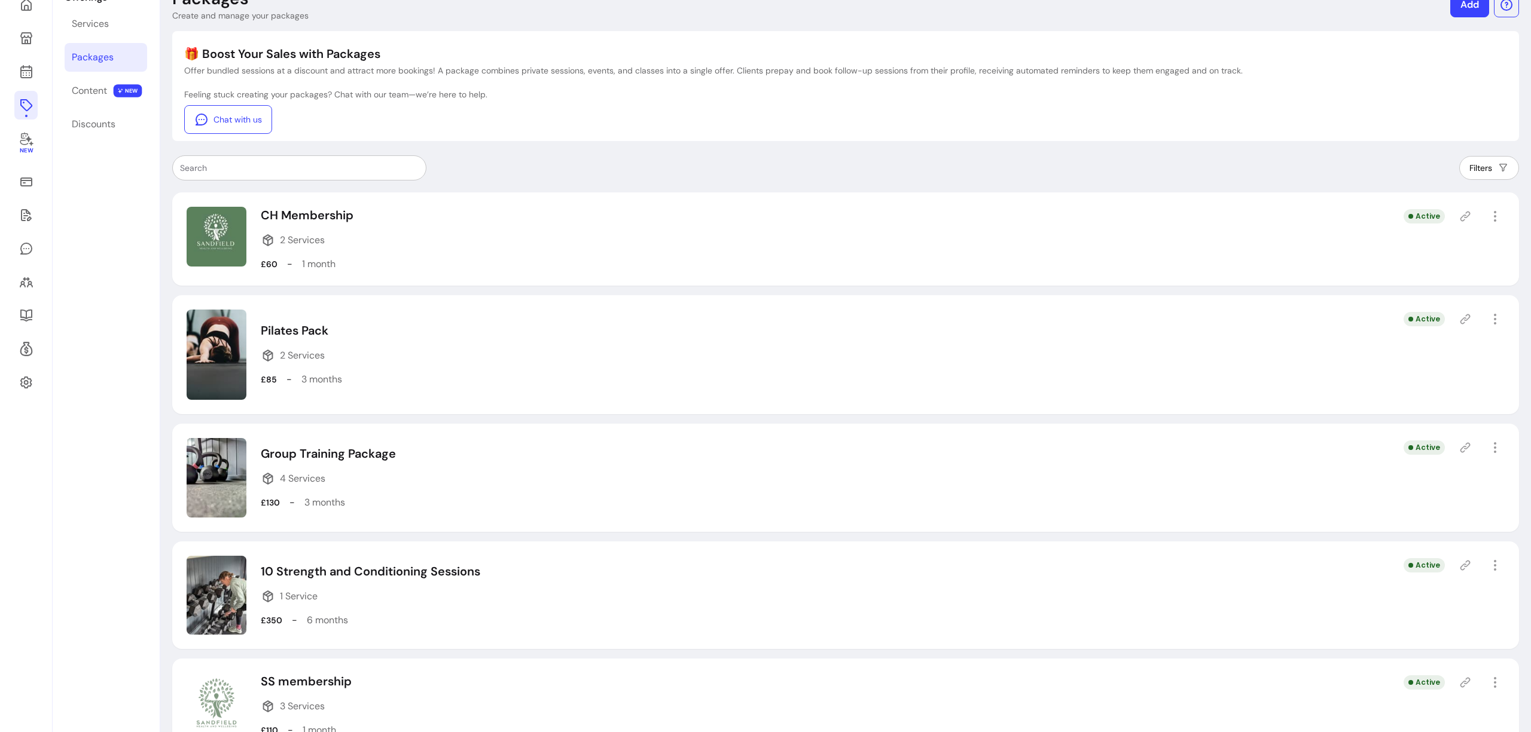
scroll to position [170, 0]
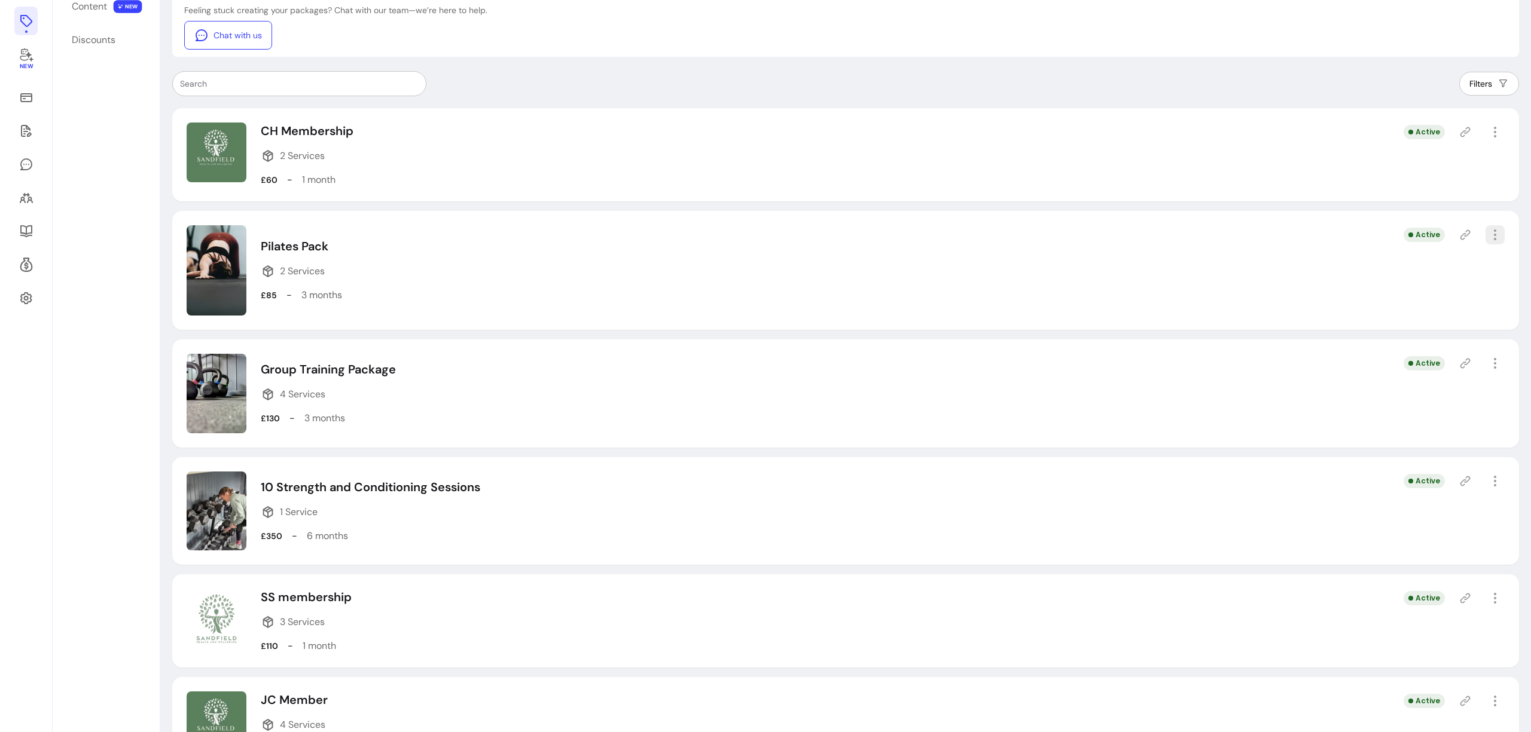
click at [1488, 235] on icon "button" at bounding box center [1495, 235] width 14 height 14
click at [1415, 273] on span "Amend" at bounding box center [1442, 277] width 87 height 12
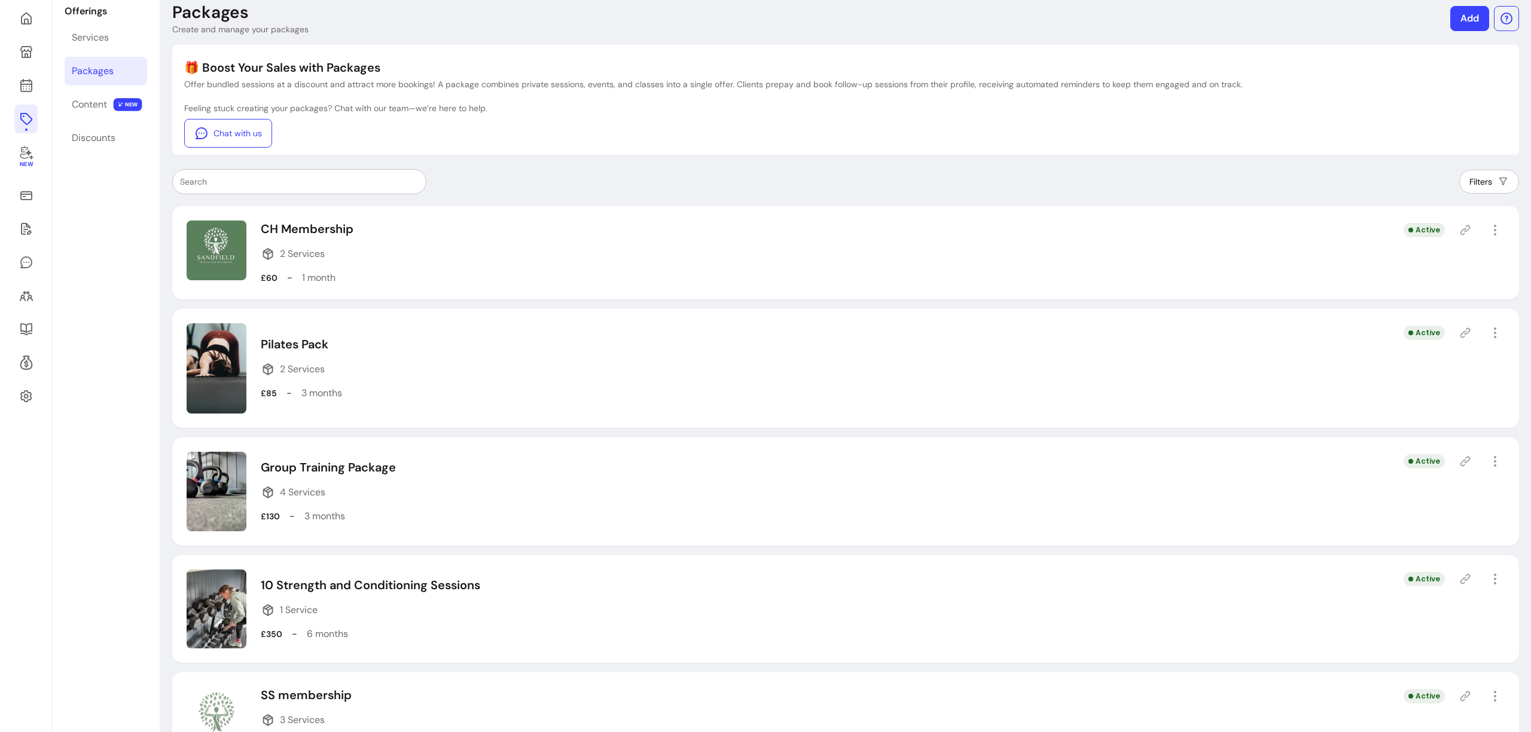
select select "***"
select select "******"
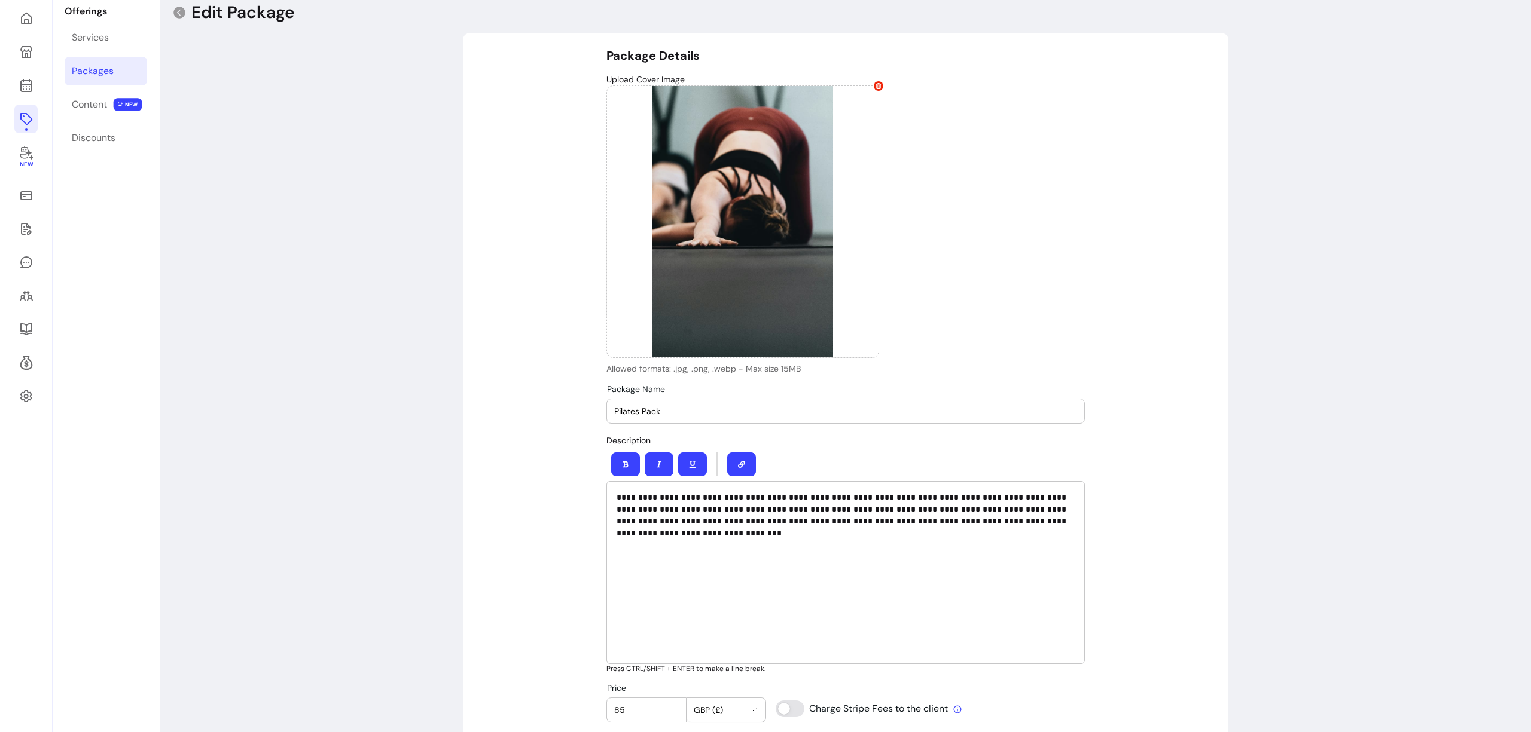
type input "**********"
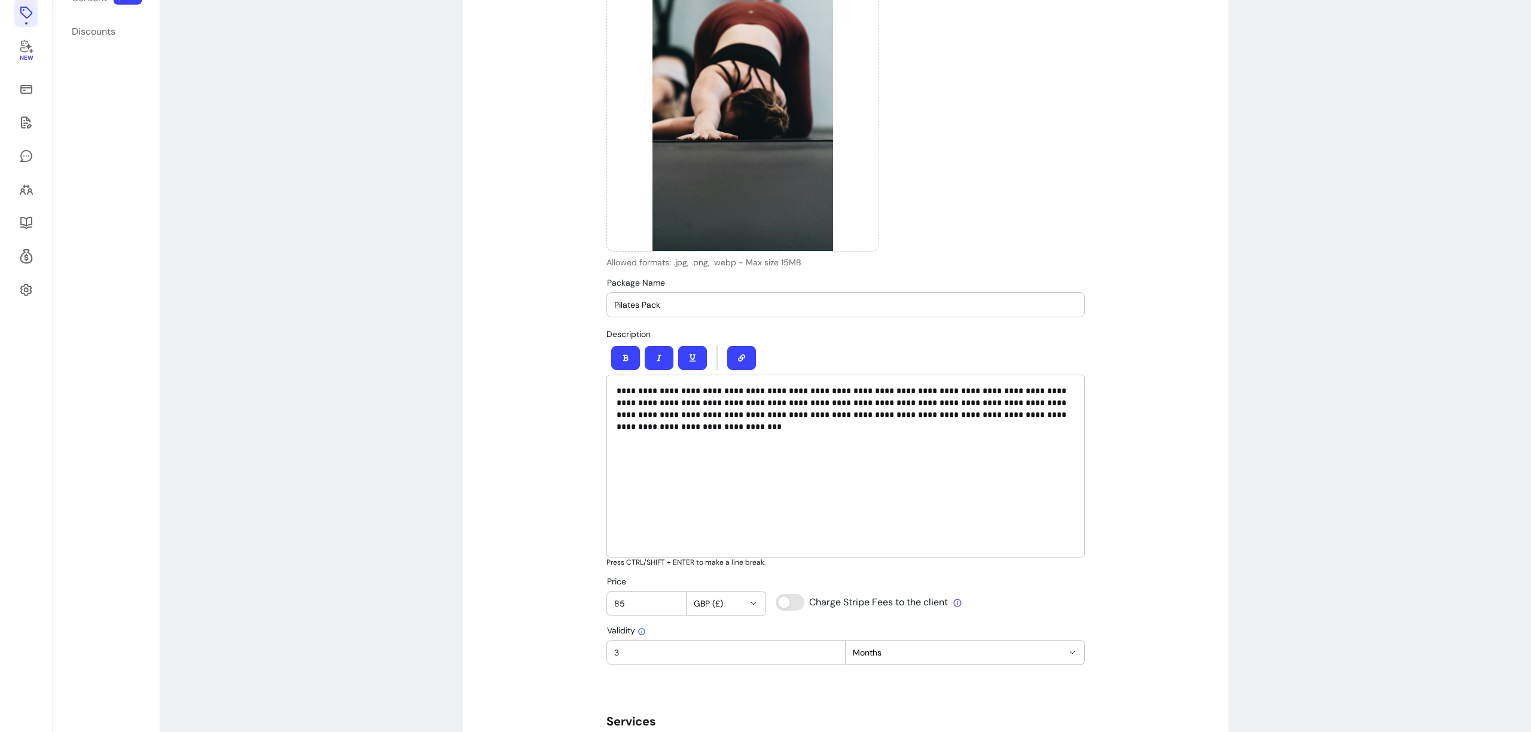
scroll to position [593, 0]
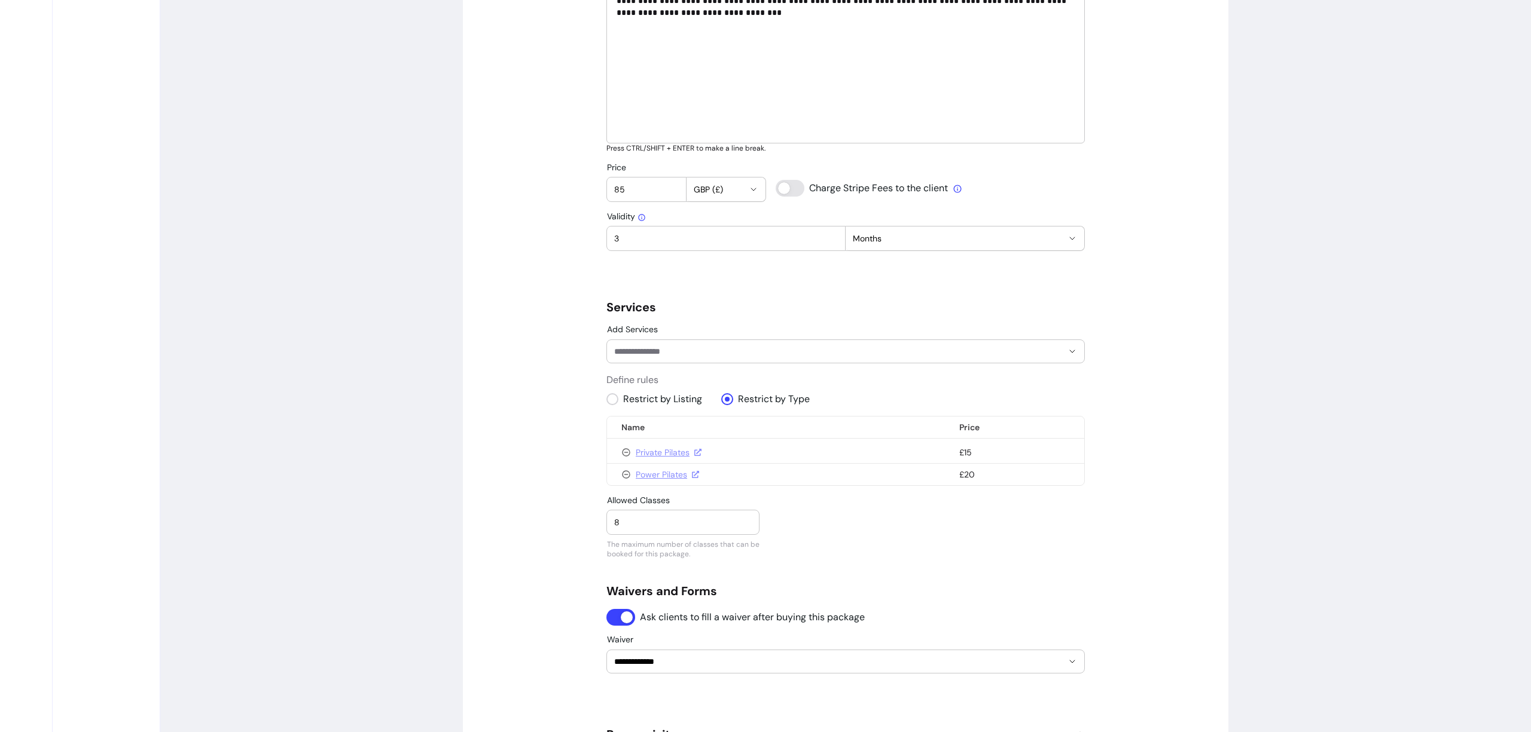
scroll to position [225, 0]
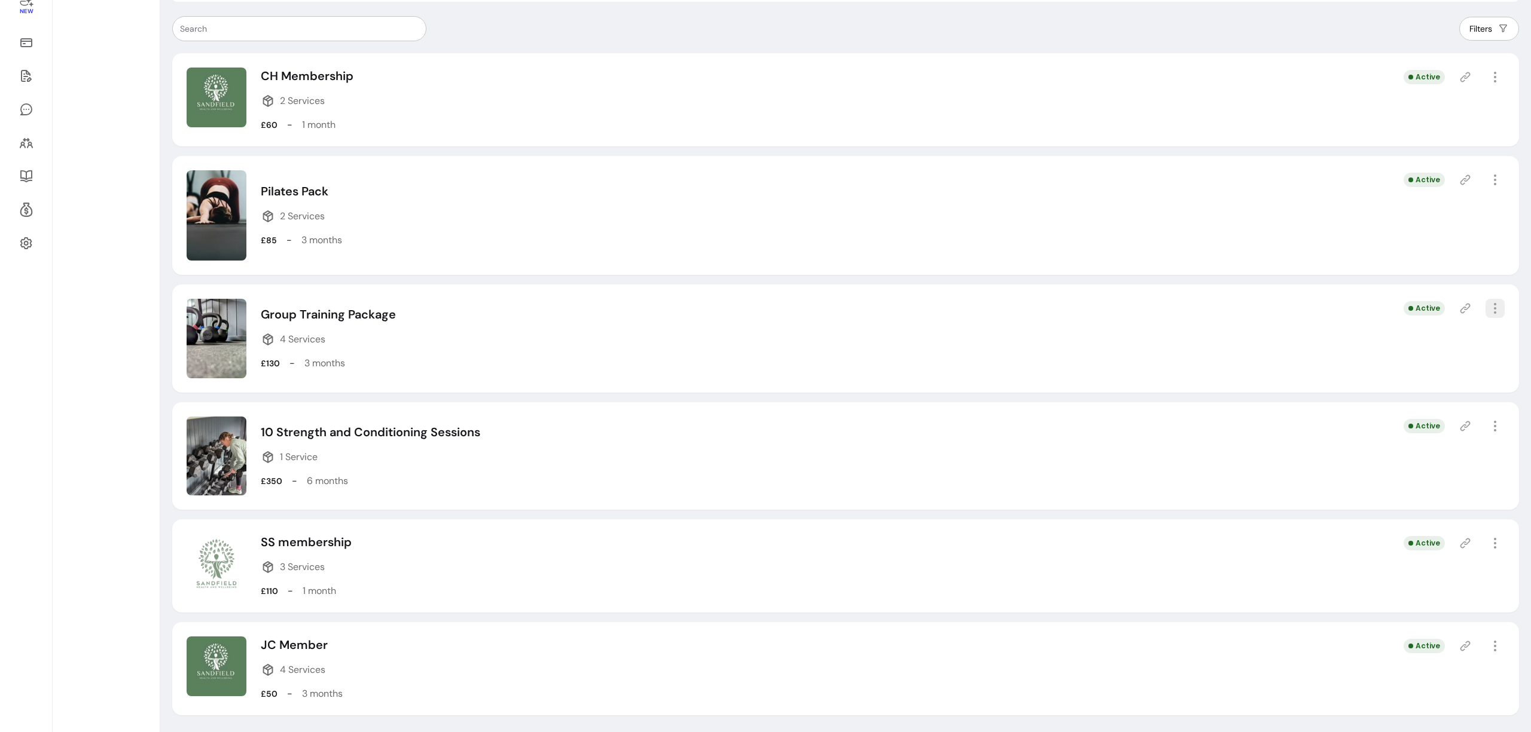
click at [1488, 305] on icon "button" at bounding box center [1495, 308] width 14 height 14
click at [1419, 345] on span "Amend" at bounding box center [1442, 350] width 87 height 12
select select "***"
select select "******"
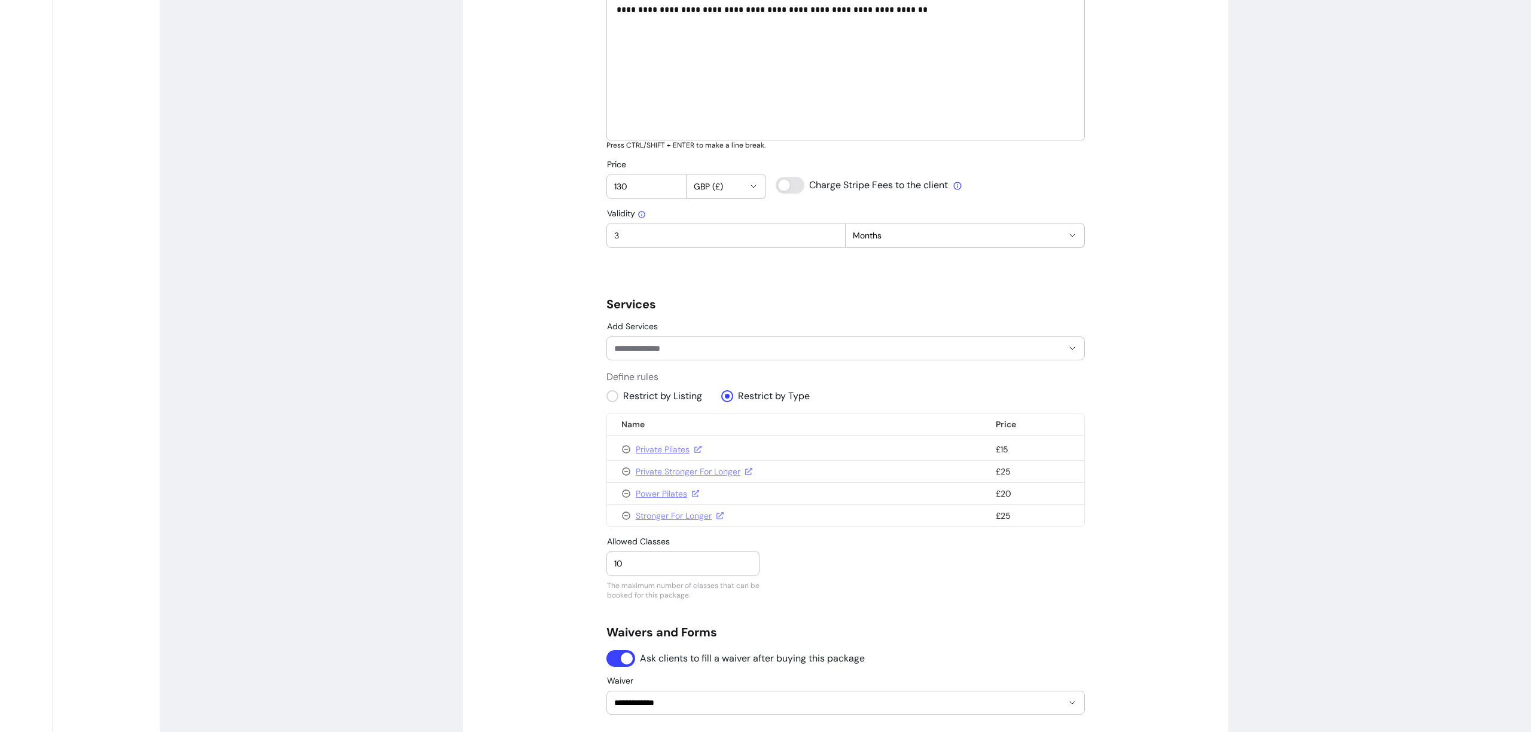
scroll to position [603, 0]
